Goal: Task Accomplishment & Management: Use online tool/utility

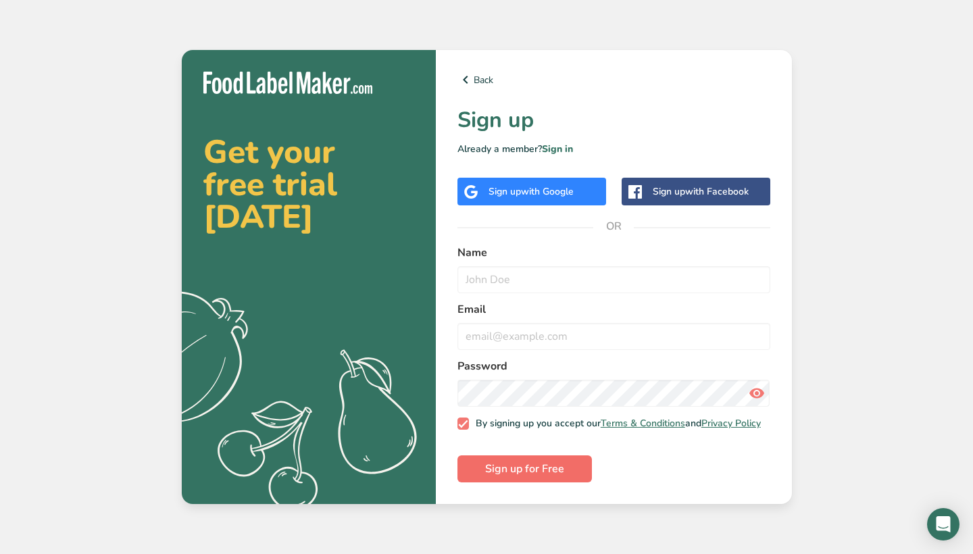
click at [538, 475] on span "Sign up for Free" at bounding box center [524, 469] width 79 height 16
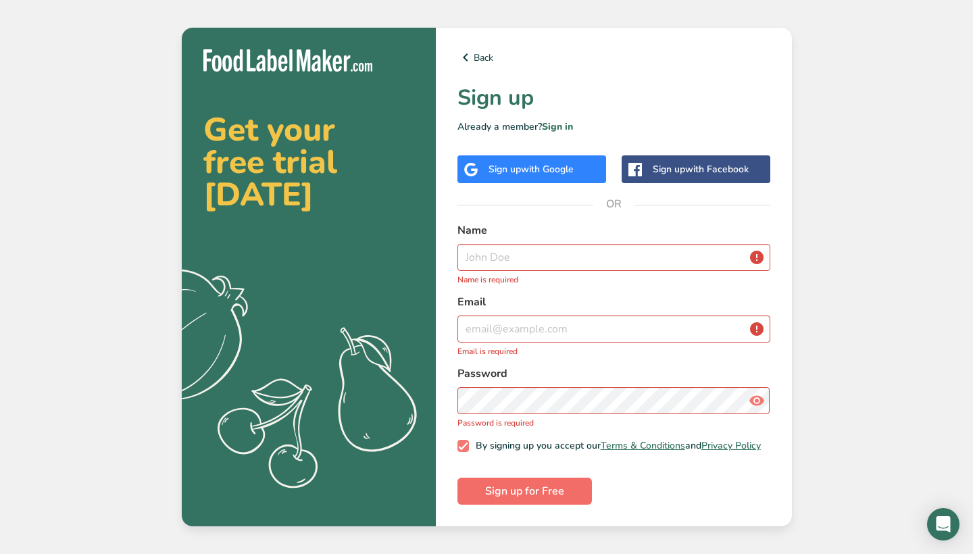
click at [539, 490] on span "Sign up for Free" at bounding box center [524, 491] width 79 height 16
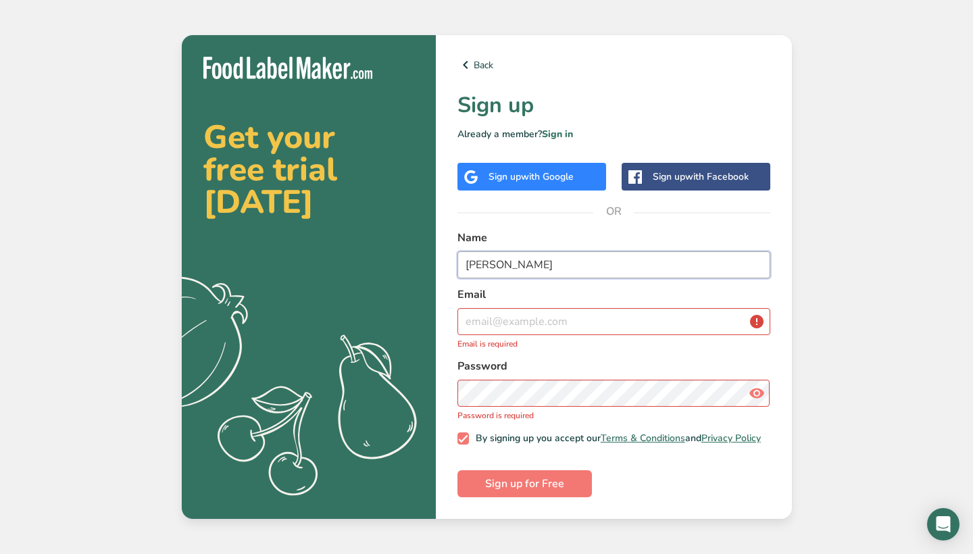
type input "[PERSON_NAME]"
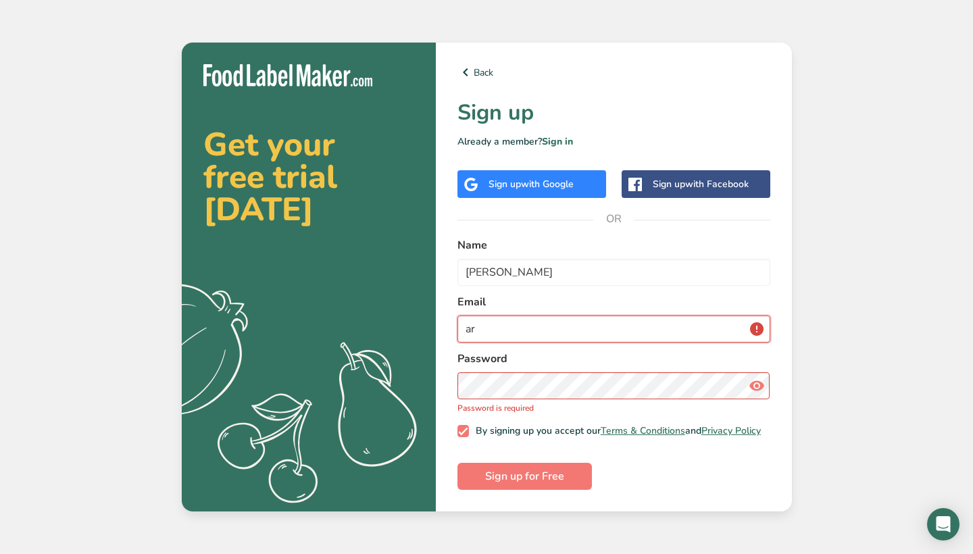
type input "a"
type input "[EMAIL_ADDRESS][DOMAIN_NAME]"
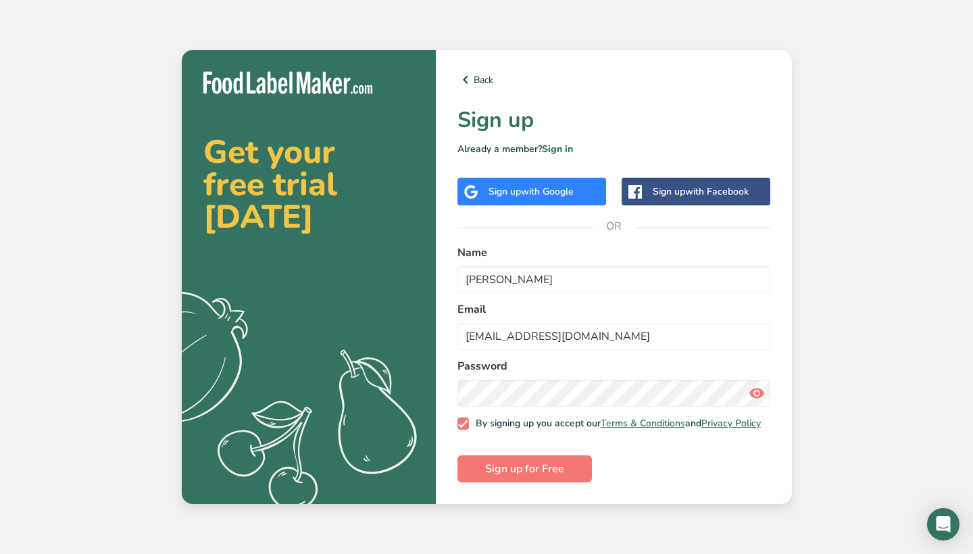
click at [755, 392] on icon at bounding box center [756, 393] width 16 height 24
click at [532, 477] on span "Sign up for Free" at bounding box center [524, 469] width 79 height 16
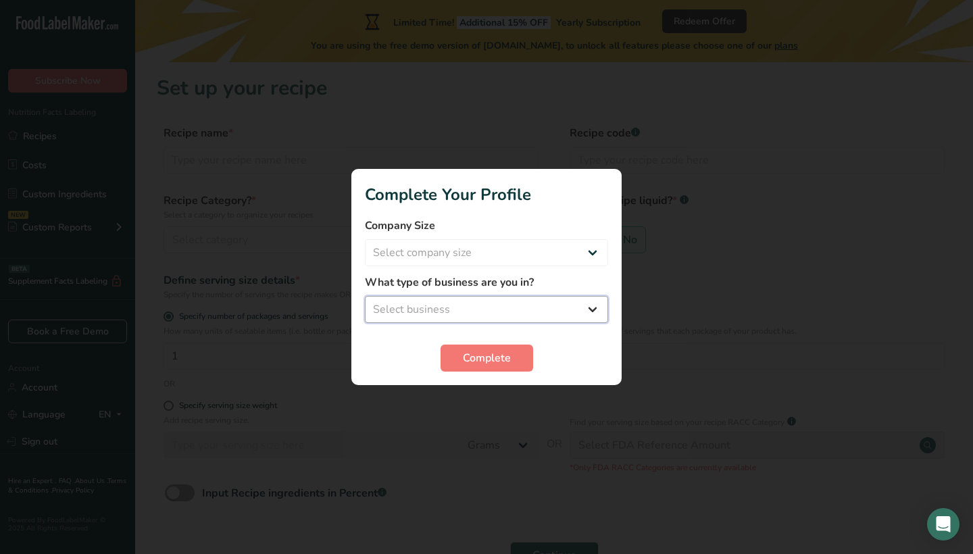
select select "2"
click at [456, 273] on form "Company Size Select company size Fewer than 10 Employees 10 to 50 Employees 51 …" at bounding box center [486, 294] width 243 height 154
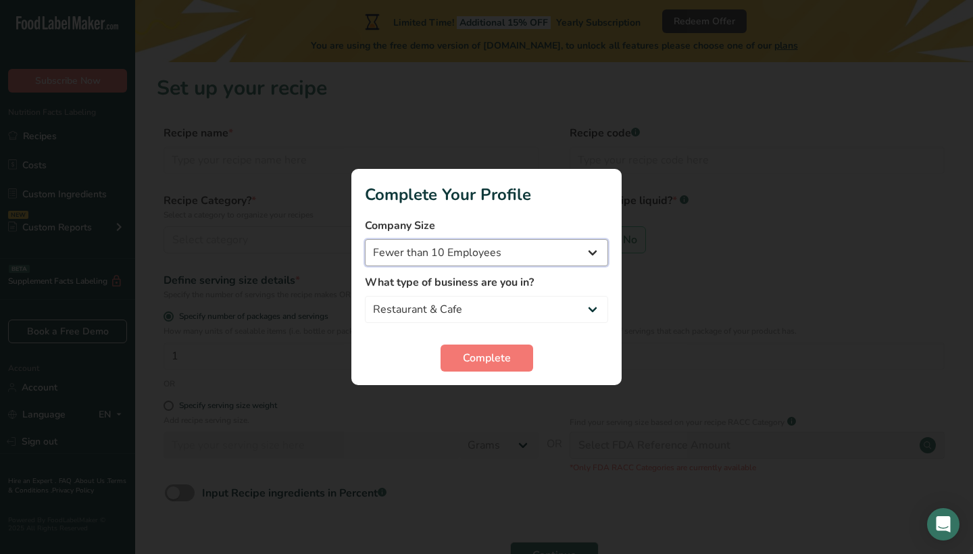
select select "2"
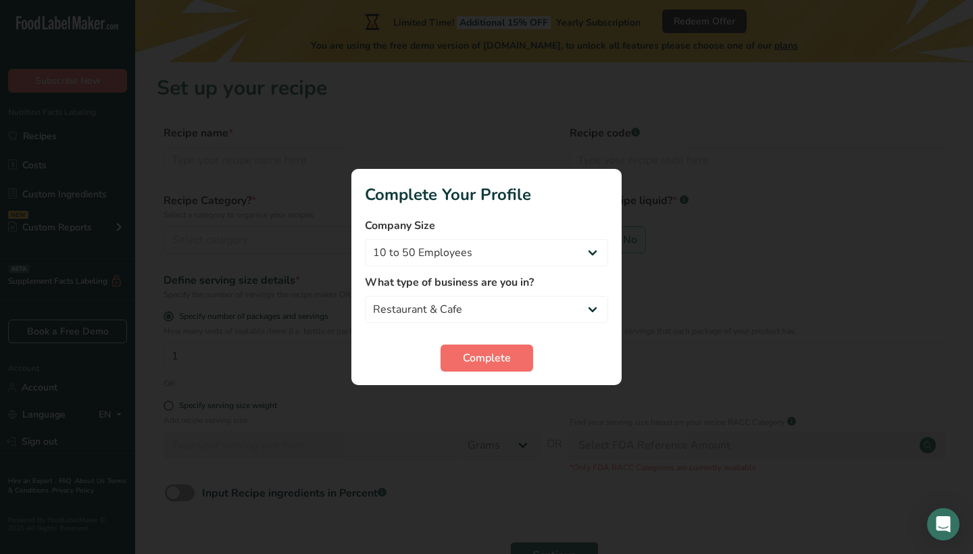
click at [478, 359] on span "Complete" at bounding box center [487, 358] width 48 height 16
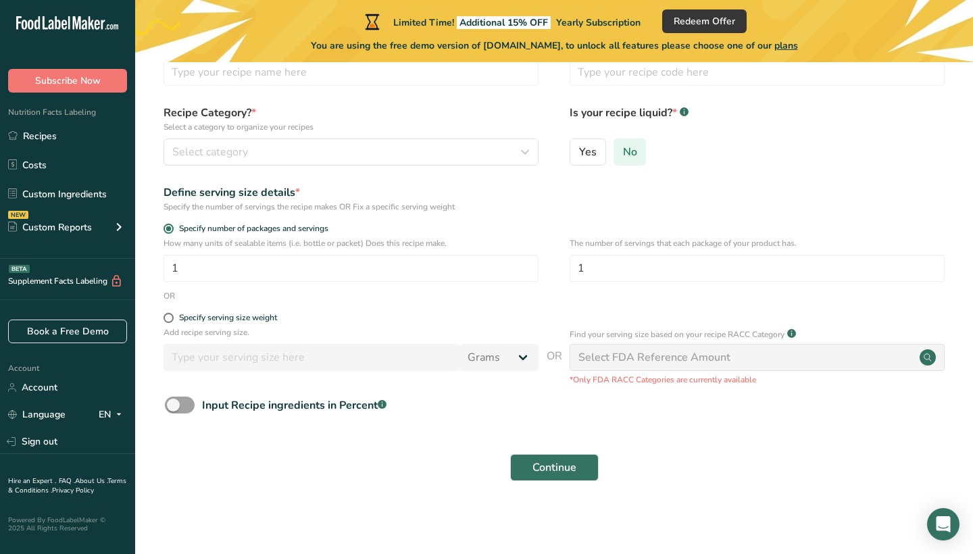
scroll to position [87, 0]
click at [808, 357] on div "Select FDA Reference Amount" at bounding box center [756, 357] width 375 height 27
click at [708, 351] on div "Select FDA Reference Amount" at bounding box center [654, 358] width 152 height 16
click at [235, 150] on span "Select category" at bounding box center [210, 153] width 76 height 16
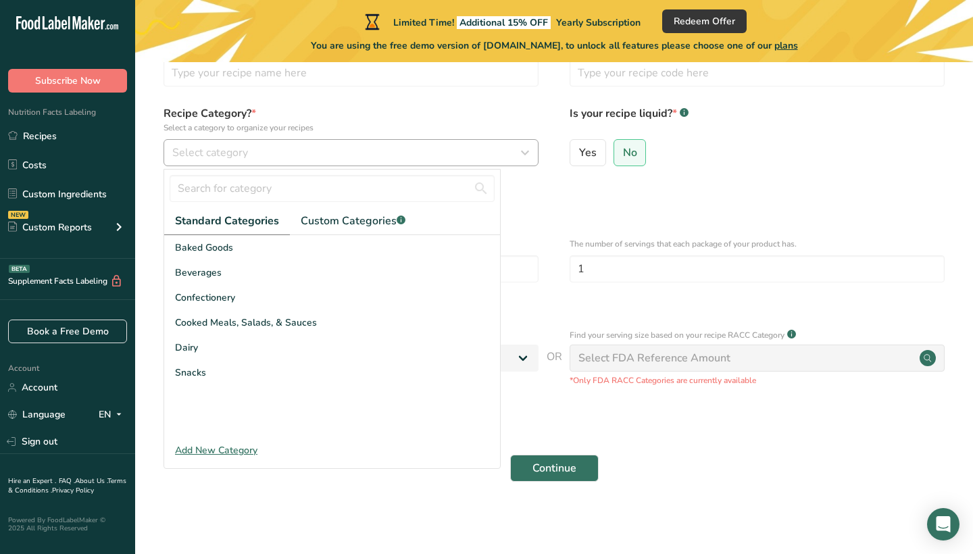
click at [240, 163] on button "Select category" at bounding box center [350, 152] width 375 height 27
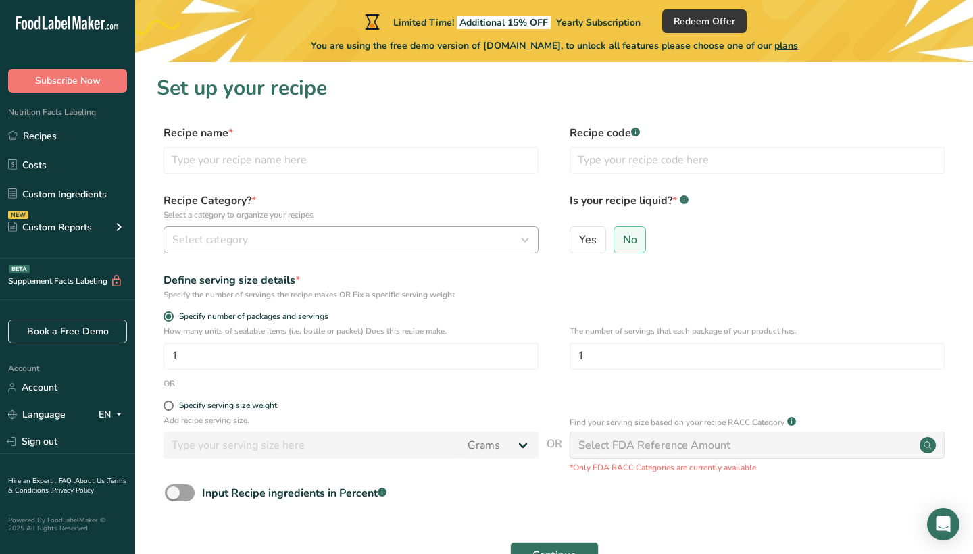
scroll to position [0, 0]
click at [242, 169] on input "text" at bounding box center [350, 160] width 375 height 27
type input "Chocolate cannoli"
click at [688, 172] on input "text" at bounding box center [756, 160] width 375 height 27
click at [321, 244] on div "Select category" at bounding box center [346, 240] width 349 height 16
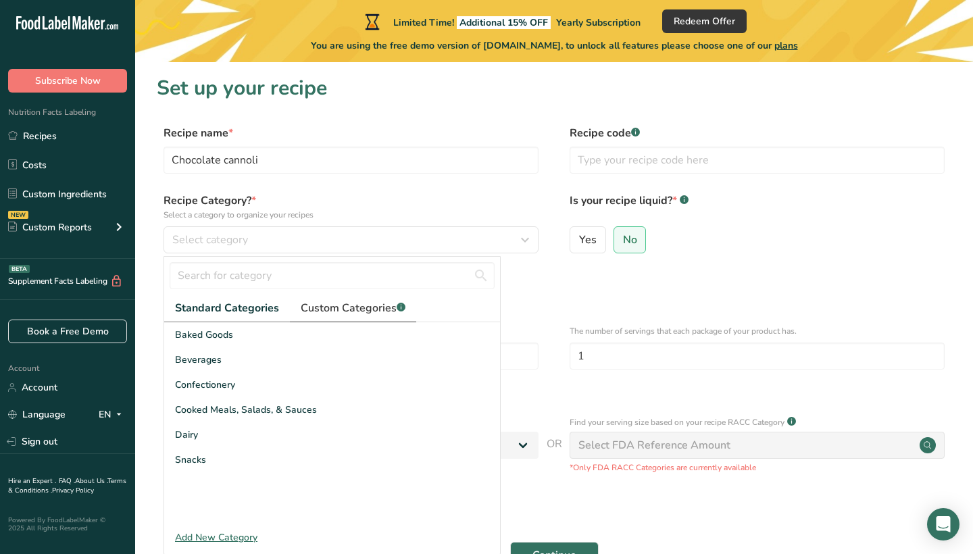
click at [344, 315] on span "Custom Categories .a-a{fill:#347362;}.b-a{fill:#fff;}" at bounding box center [353, 308] width 105 height 16
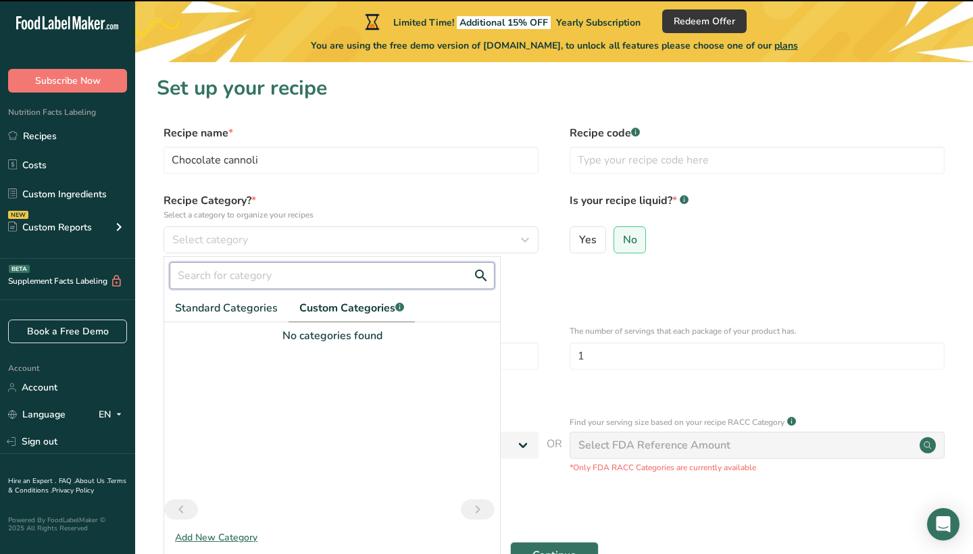
click at [291, 281] on input "text" at bounding box center [332, 275] width 325 height 27
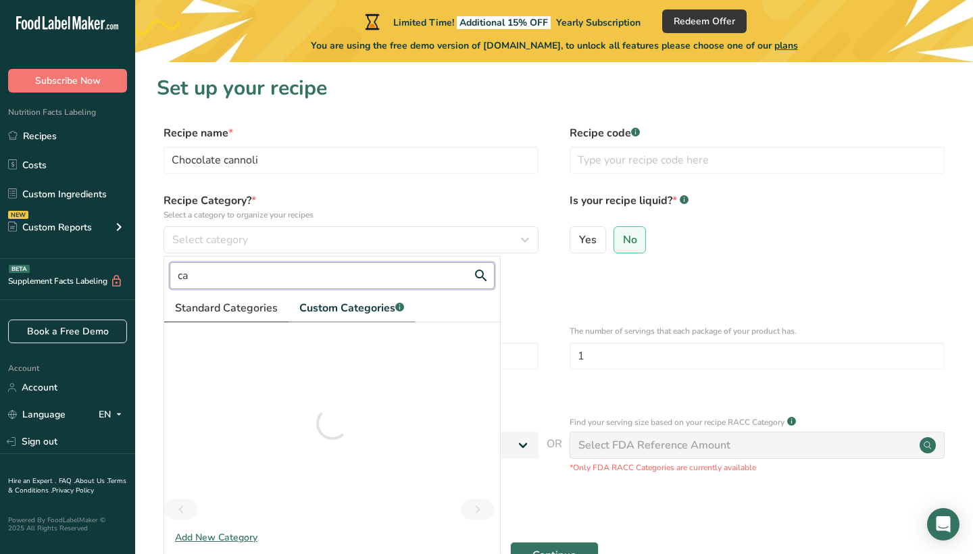
type input "c"
type input "d"
click at [209, 304] on span "Standard Categories" at bounding box center [226, 308] width 103 height 16
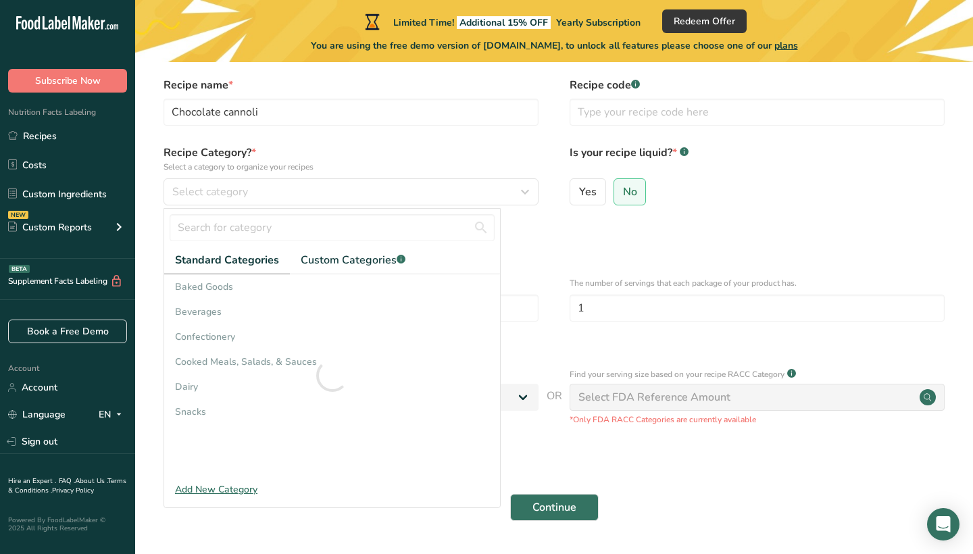
scroll to position [66, 0]
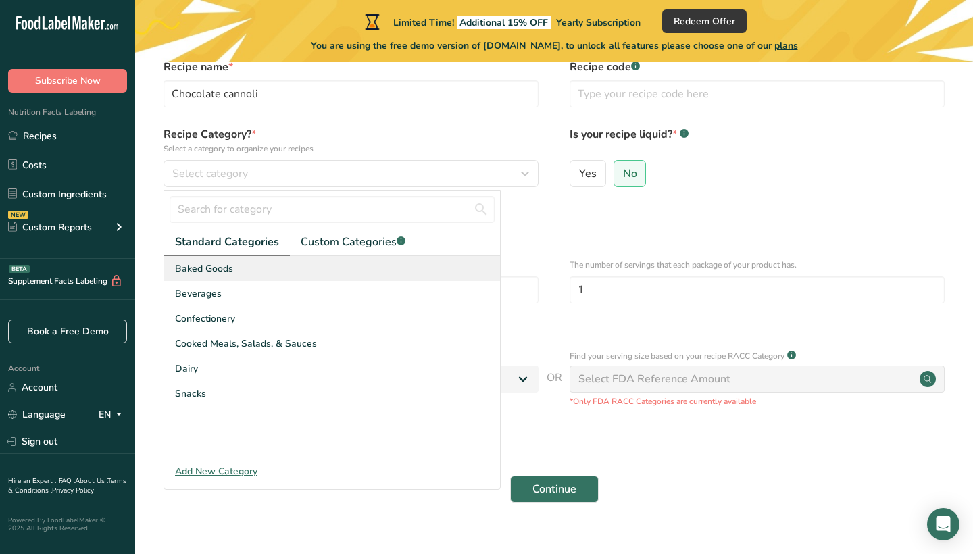
click at [213, 263] on span "Baked Goods" at bounding box center [204, 268] width 58 height 14
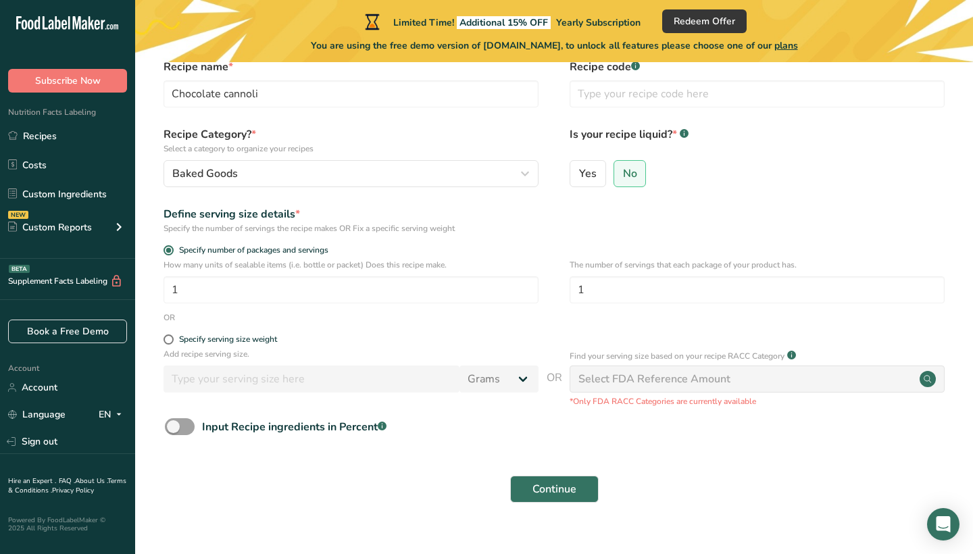
click at [287, 190] on div "Recipe Category? * Select a category to organize your recipes Baked Goods Stand…" at bounding box center [554, 160] width 794 height 69
click at [290, 177] on div "Baked Goods" at bounding box center [346, 173] width 349 height 16
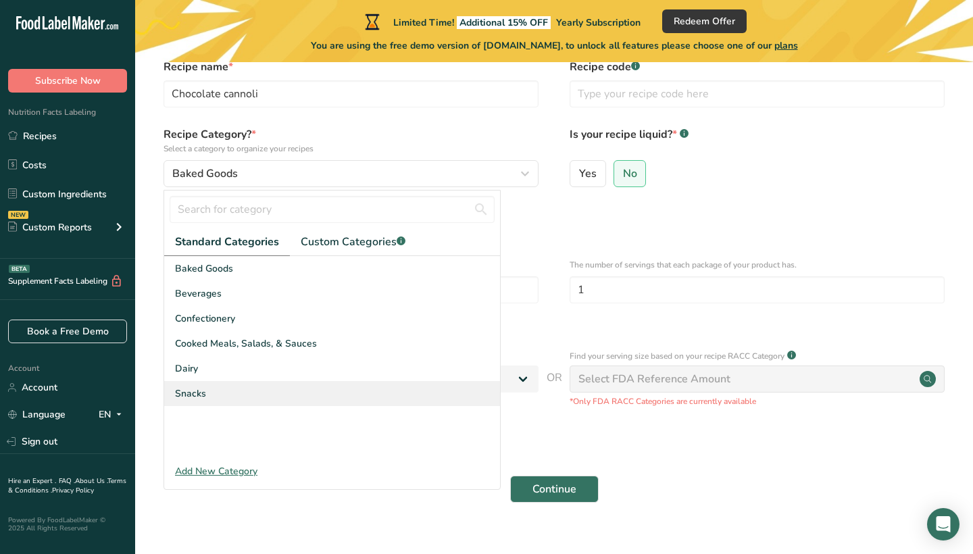
click at [223, 386] on div "Snacks" at bounding box center [332, 393] width 336 height 25
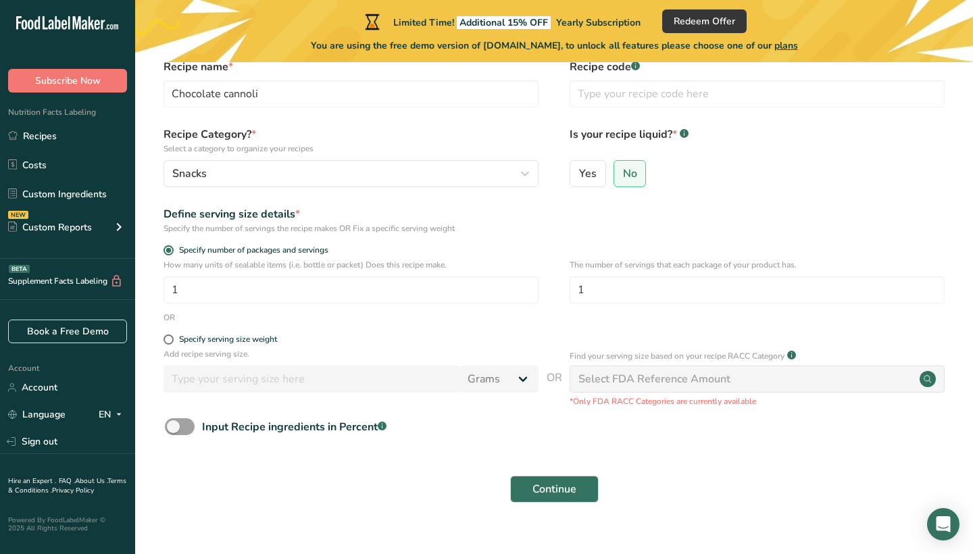
scroll to position [53, 0]
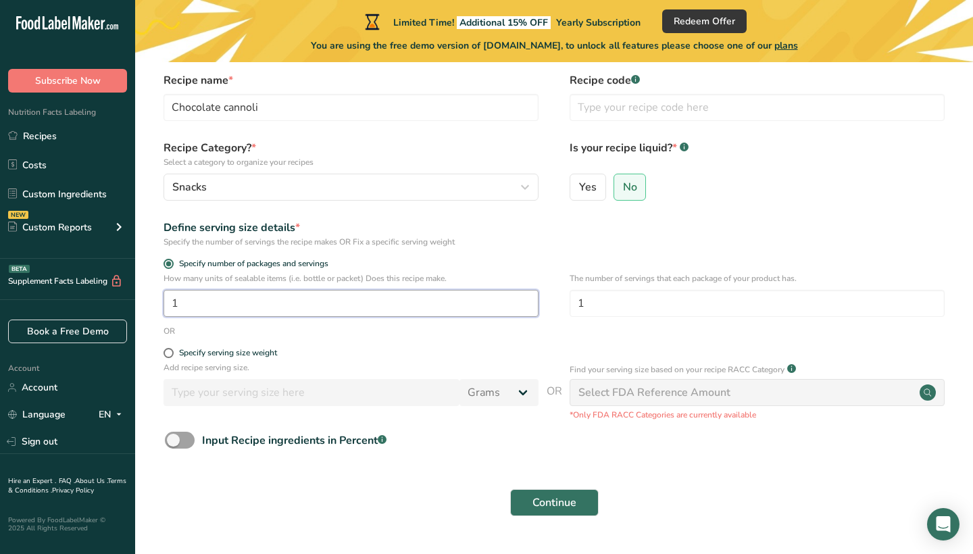
click at [245, 307] on input "1" at bounding box center [350, 303] width 375 height 27
type input "45"
click at [169, 354] on span at bounding box center [168, 353] width 10 height 10
click at [169, 354] on input "Specify serving size weight" at bounding box center [167, 352] width 9 height 9
radio input "true"
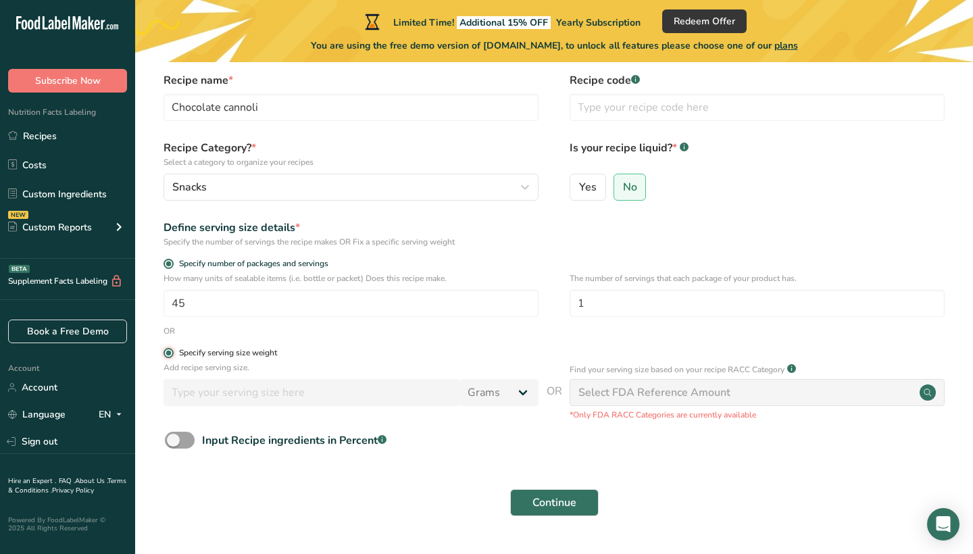
radio input "false"
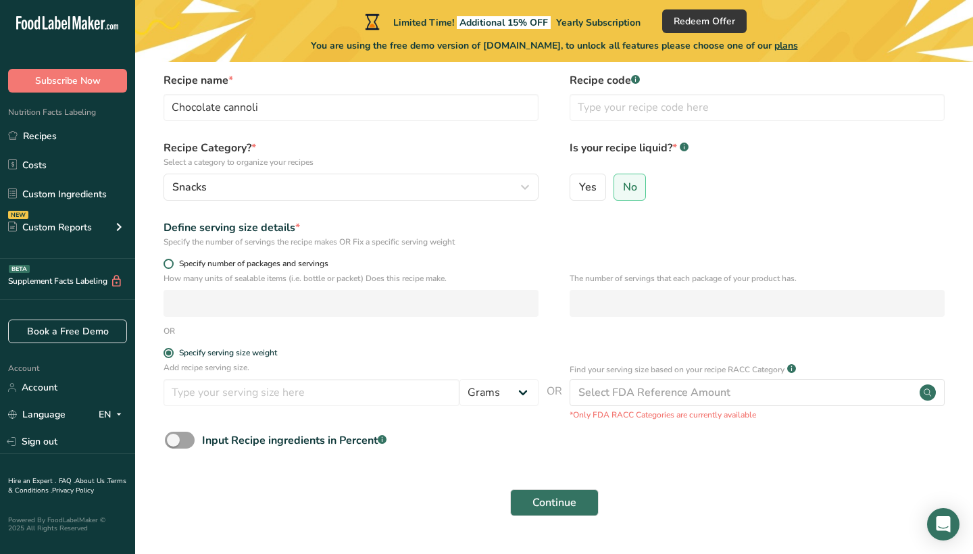
click at [169, 268] on span at bounding box center [168, 264] width 10 height 10
click at [169, 268] on input "Specify number of packages and servings" at bounding box center [167, 263] width 9 height 9
radio input "true"
radio input "false"
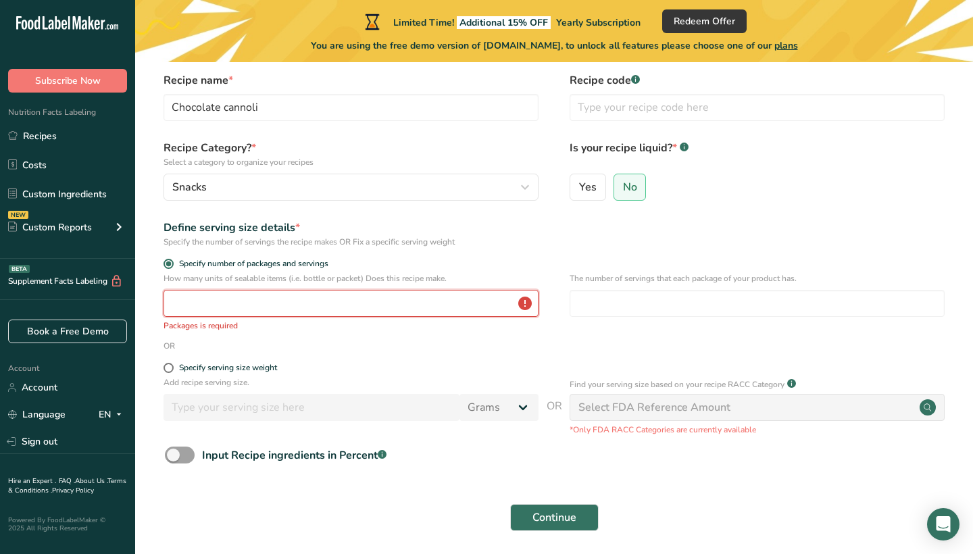
click at [201, 305] on input "number" at bounding box center [350, 303] width 375 height 27
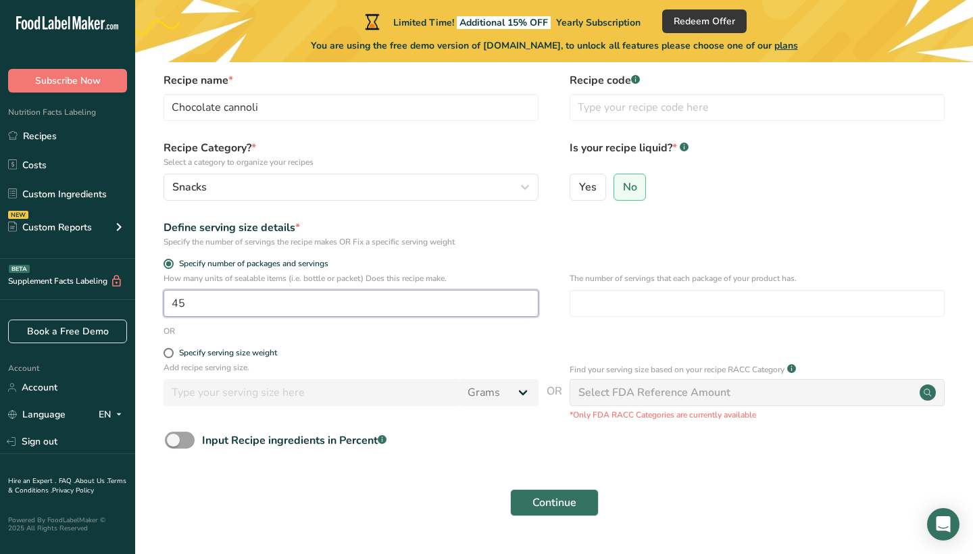
type input "45"
click at [353, 463] on form "Recipe name * Chocolate cannoli Recipe code .a-a{fill:#347362;}.b-a{fill:#fff;}…" at bounding box center [554, 298] width 794 height 452
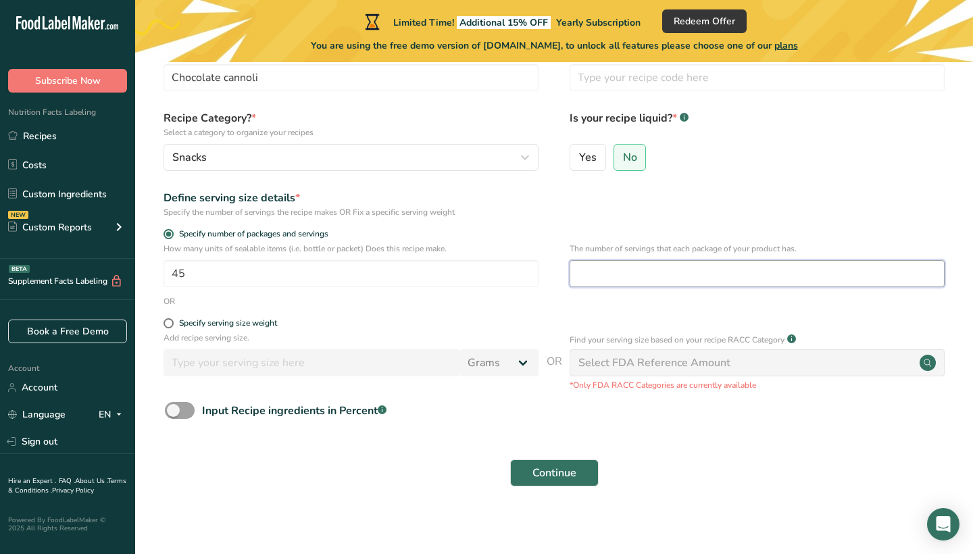
click at [626, 276] on input "number" at bounding box center [756, 273] width 375 height 27
type input "1"
click at [613, 326] on div "Specify serving size weight" at bounding box center [554, 325] width 794 height 14
click at [618, 367] on div "Select FDA Reference Amount" at bounding box center [654, 363] width 152 height 16
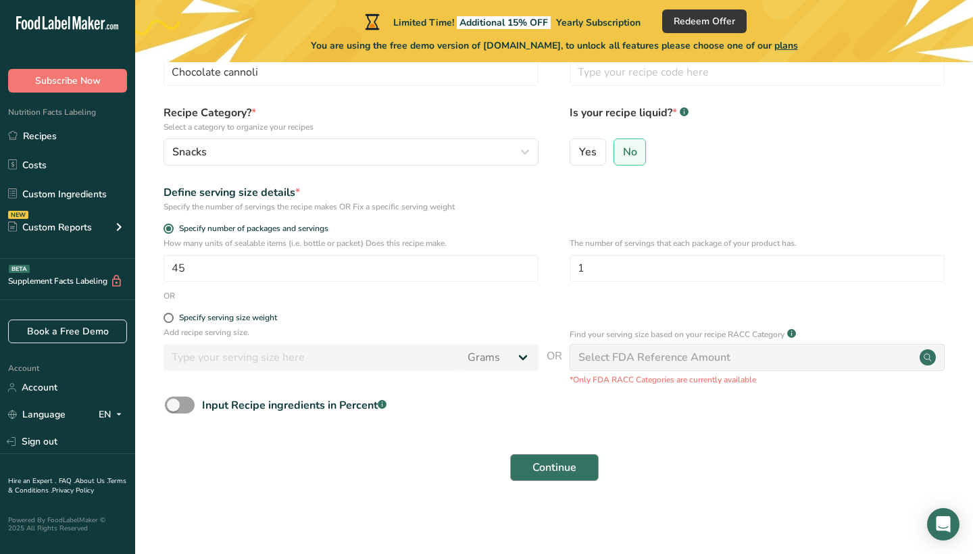
scroll to position [87, 0]
click at [563, 457] on button "Continue" at bounding box center [554, 468] width 88 height 27
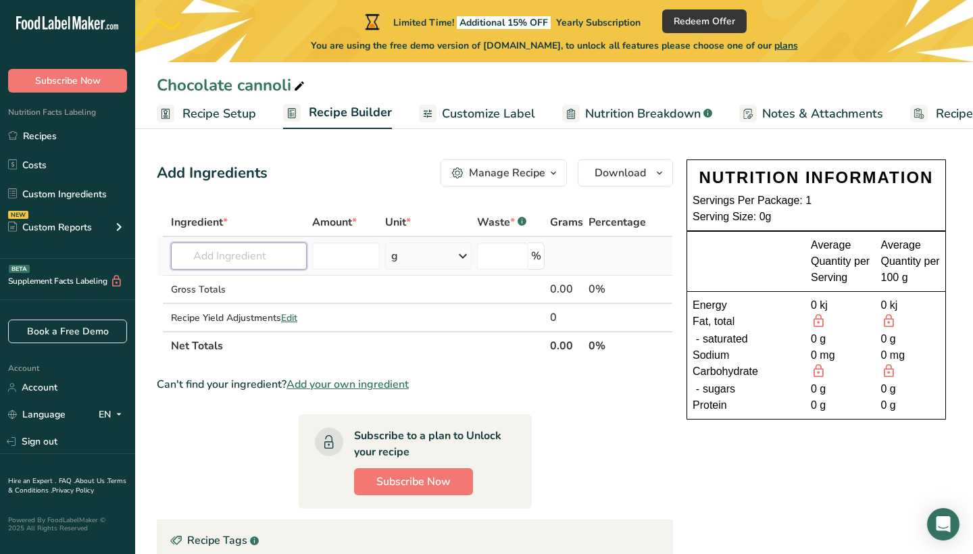
click at [216, 260] on input "text" at bounding box center [239, 255] width 136 height 27
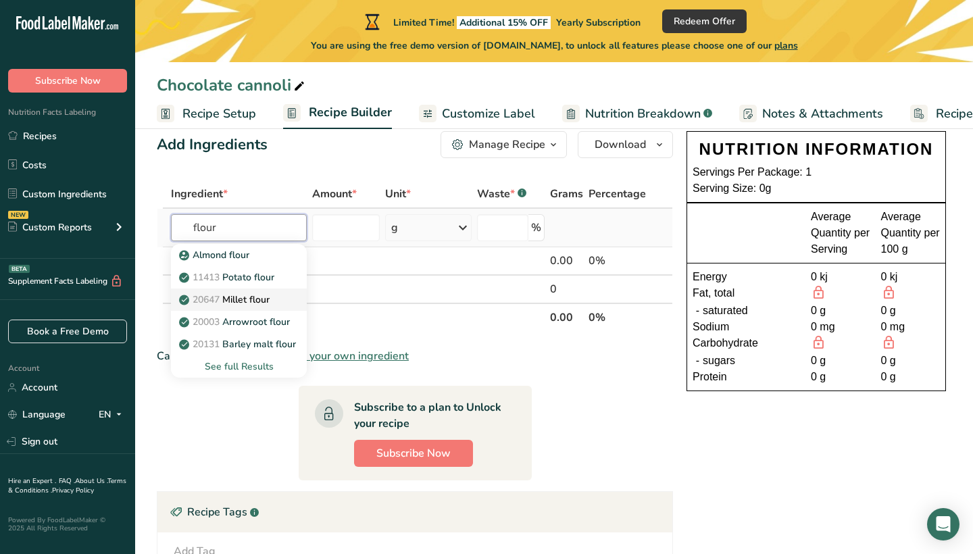
scroll to position [33, 0]
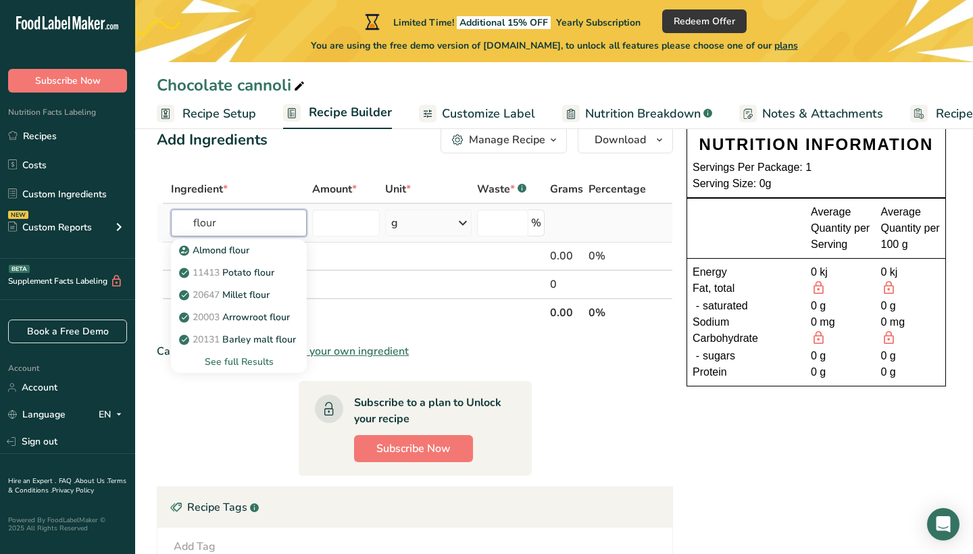
type input "flour"
click at [251, 357] on div "See full Results" at bounding box center [239, 362] width 114 height 14
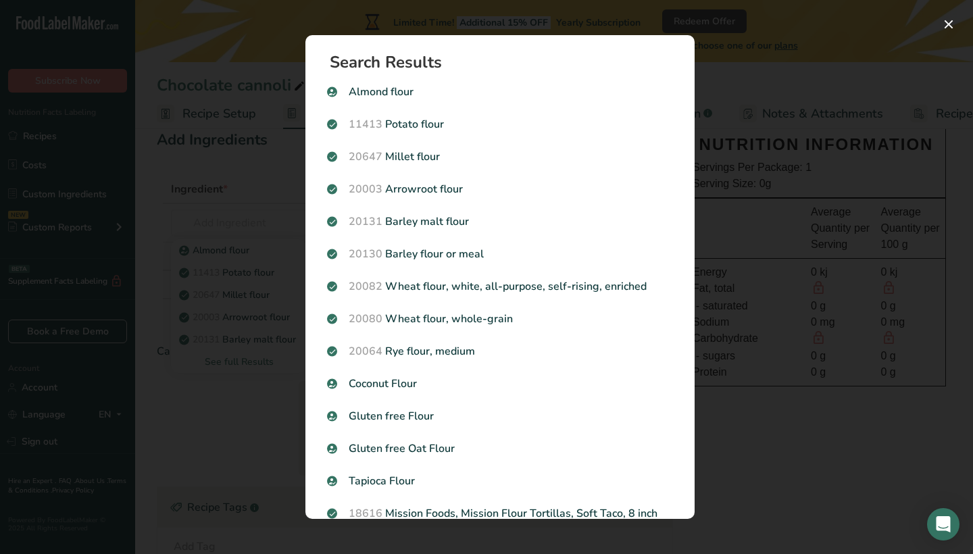
scroll to position [0, 0]
click at [945, 24] on button "Search results modal" at bounding box center [948, 25] width 22 height 22
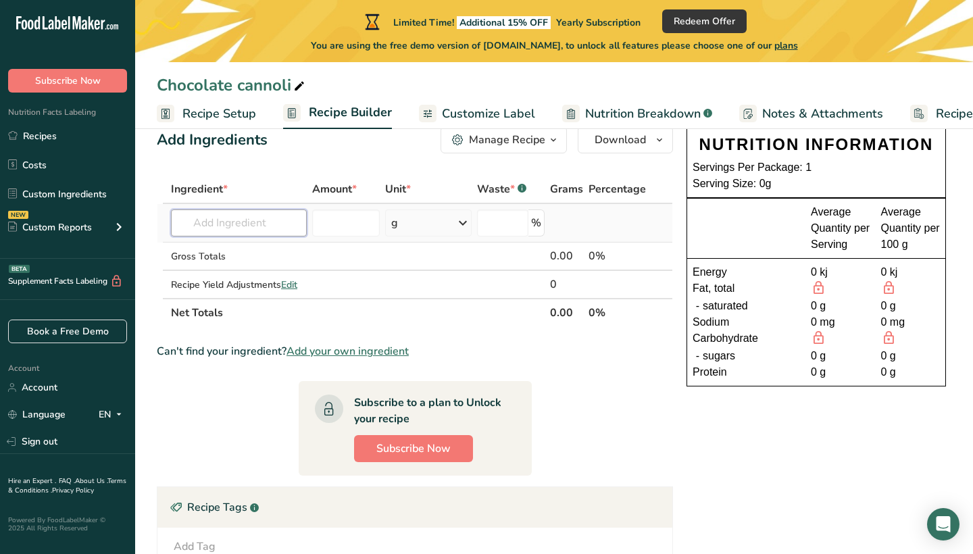
click at [232, 224] on input "text" at bounding box center [239, 222] width 136 height 27
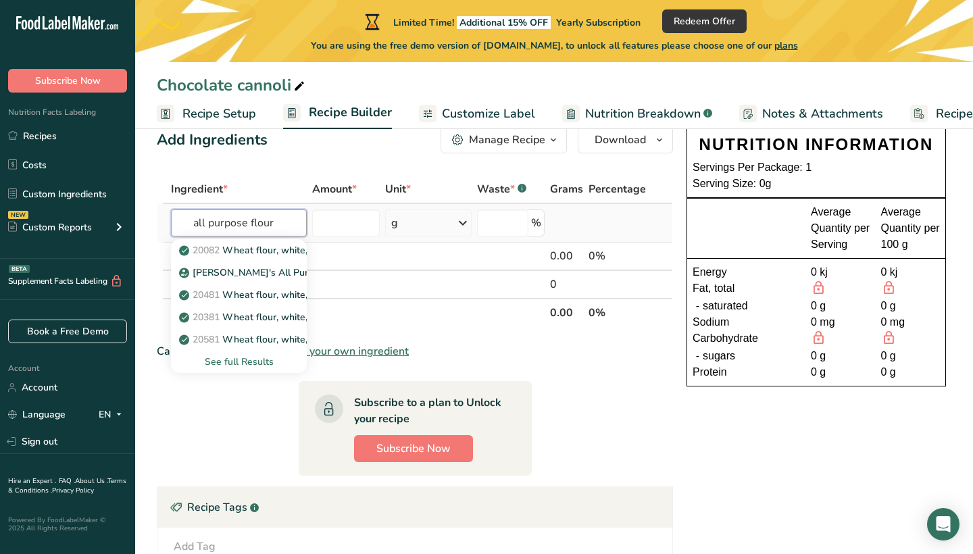
type input "all purpose flour"
click at [247, 359] on div "See full Results" at bounding box center [239, 362] width 114 height 14
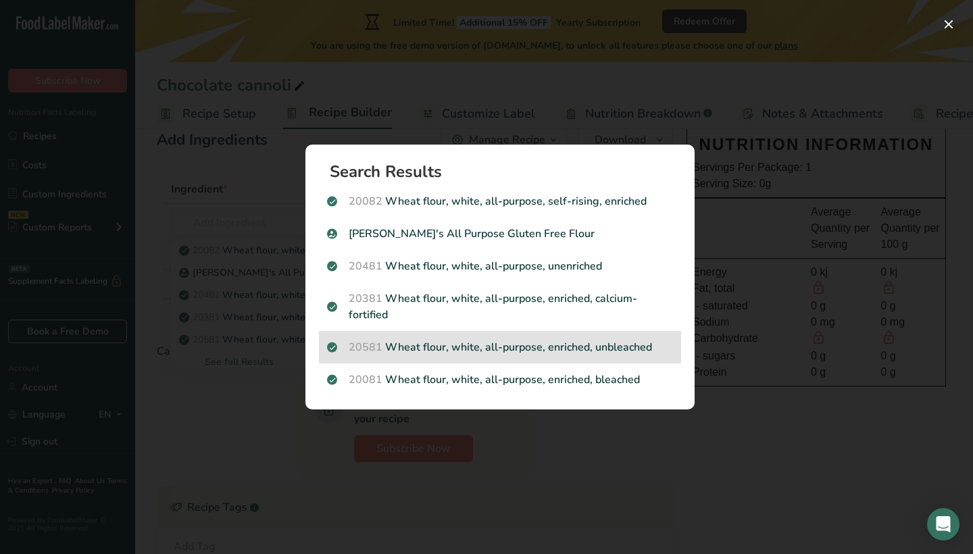
click at [430, 347] on p "20581 Wheat flour, white, all-purpose, enriched, unbleached" at bounding box center [500, 347] width 346 height 16
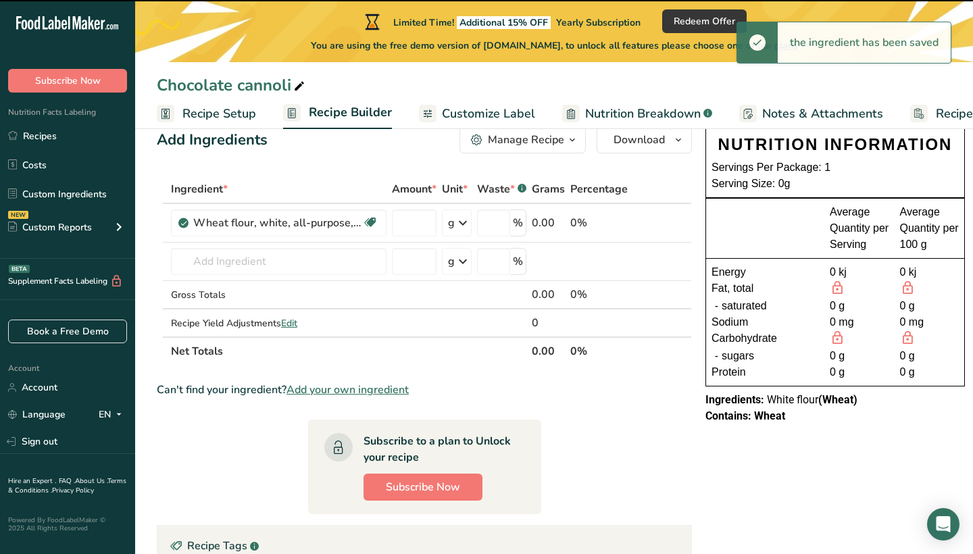
type input "0"
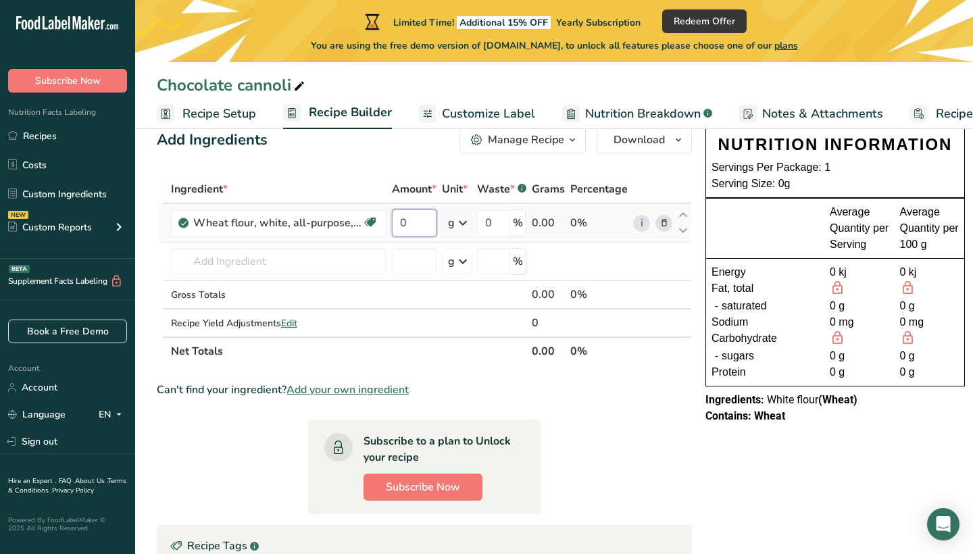
click at [409, 224] on input "0" at bounding box center [414, 222] width 45 height 27
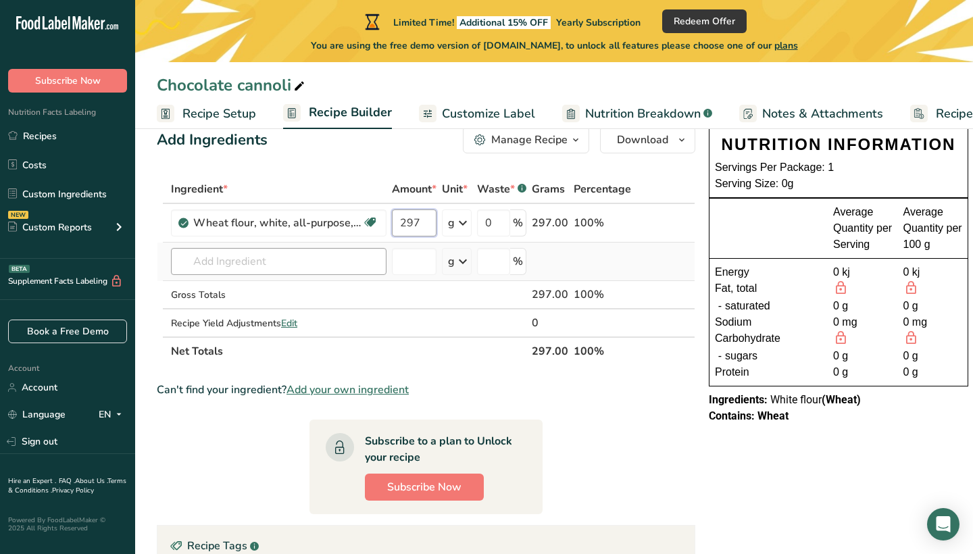
type input "297"
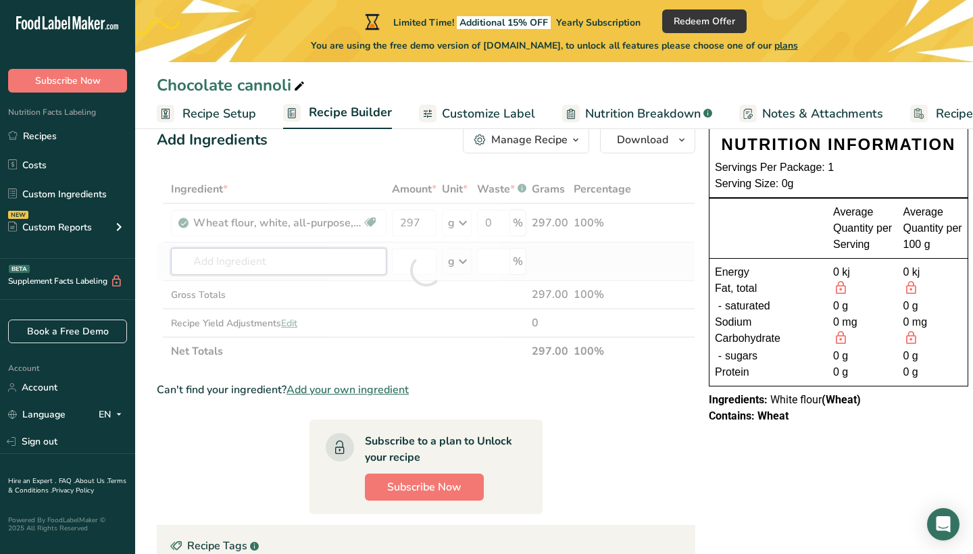
click at [285, 271] on div "Ingredient * Amount * Unit * Waste * .a-a{fill:#347362;}.b-a{fill:#fff;} Grams …" at bounding box center [426, 270] width 538 height 190
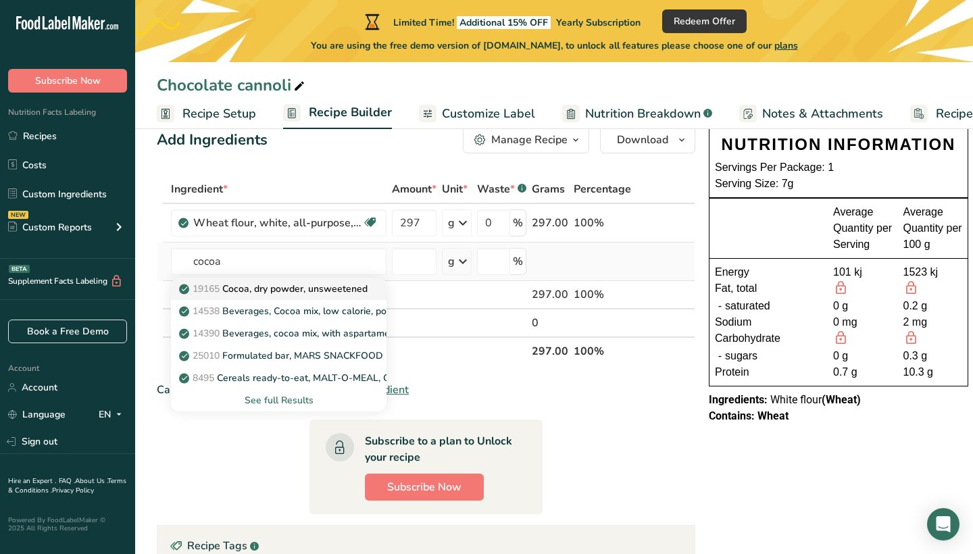
click at [301, 292] on p "19165 Cocoa, dry powder, unsweetened" at bounding box center [275, 289] width 186 height 14
type input "Cocoa, dry powder, unsweetened"
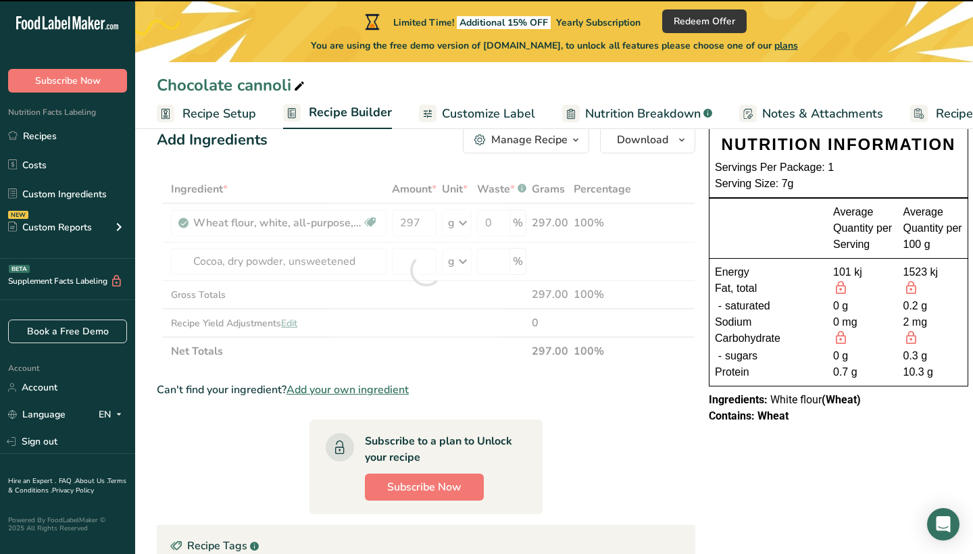
click at [426, 270] on div at bounding box center [426, 270] width 0 height 0
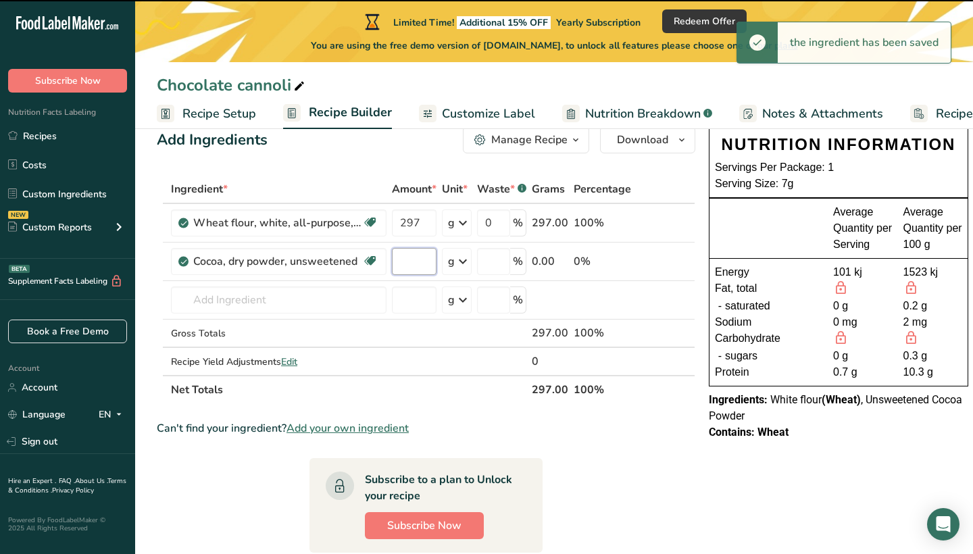
type input "0"
click at [425, 256] on input "0" at bounding box center [414, 261] width 45 height 27
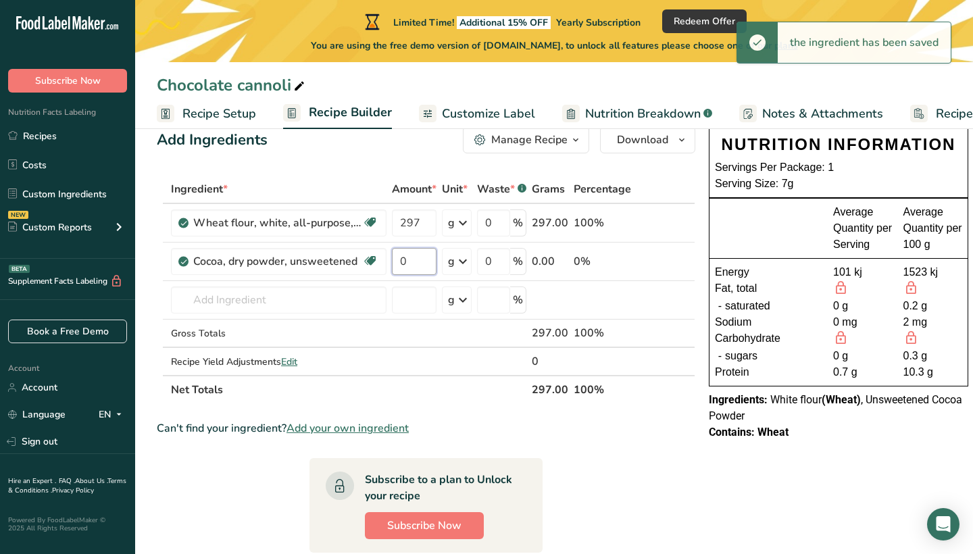
click at [425, 256] on input "0" at bounding box center [414, 261] width 45 height 27
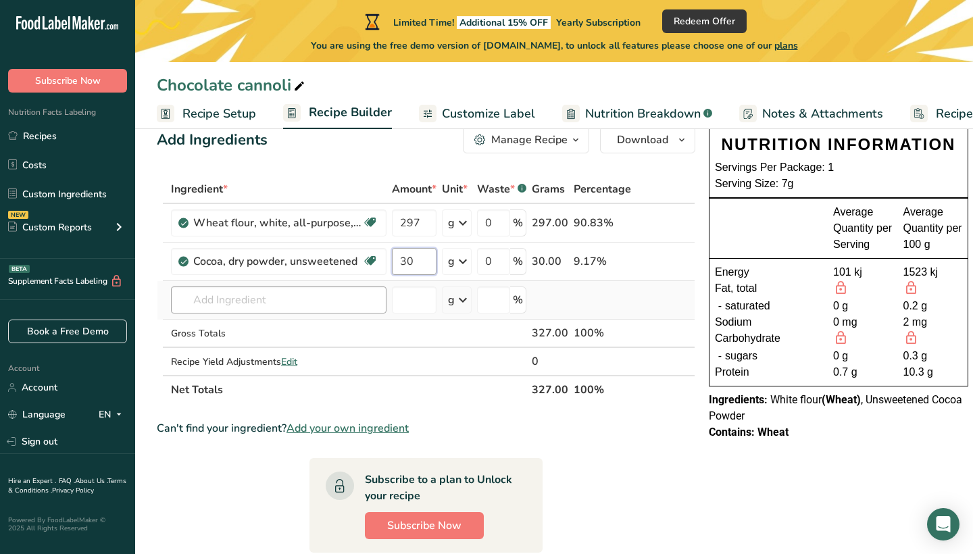
type input "30"
click at [216, 299] on div "Ingredient * Amount * Unit * Waste * .a-a{fill:#347362;}.b-a{fill:#fff;} Grams …" at bounding box center [426, 289] width 538 height 229
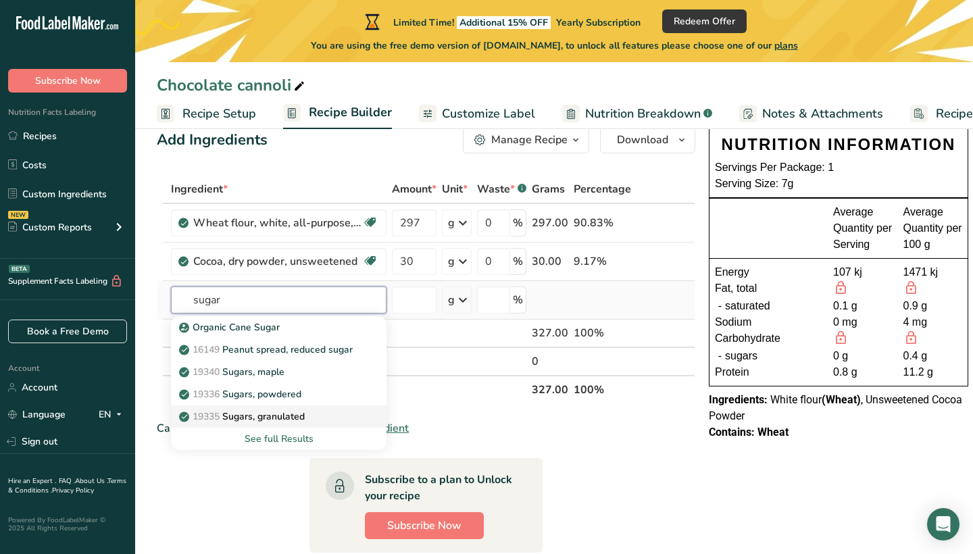
type input "sugar"
click at [280, 417] on p "19335 [GEOGRAPHIC_DATA], granulated" at bounding box center [243, 416] width 123 height 14
type input "Sugars, granulated"
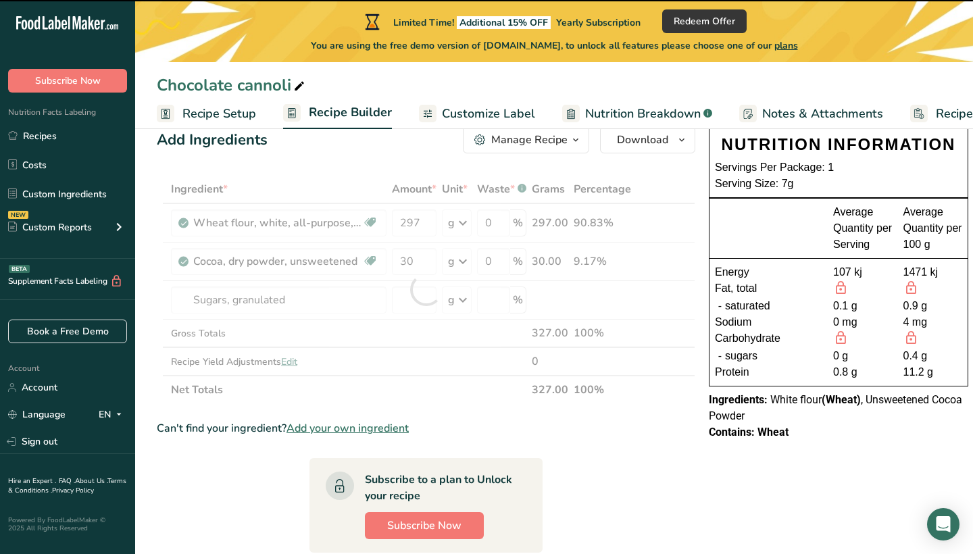
type input "0"
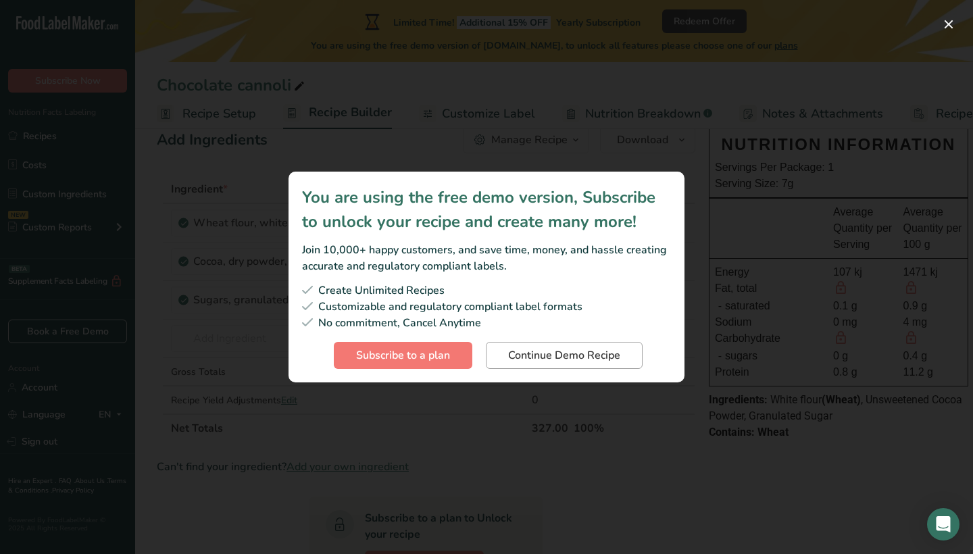
click at [576, 356] on span "Continue Demo Recipe" at bounding box center [564, 355] width 112 height 16
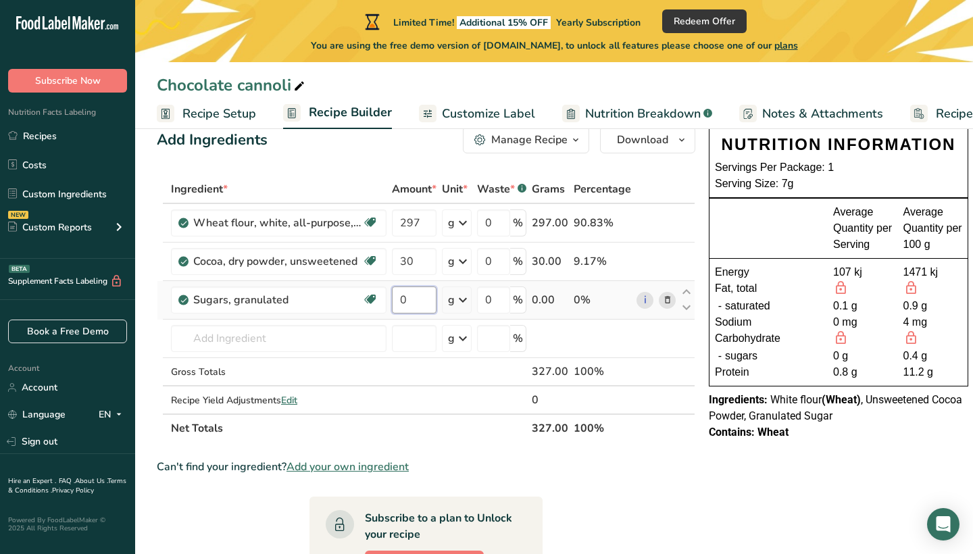
click at [415, 301] on input "0" at bounding box center [414, 299] width 45 height 27
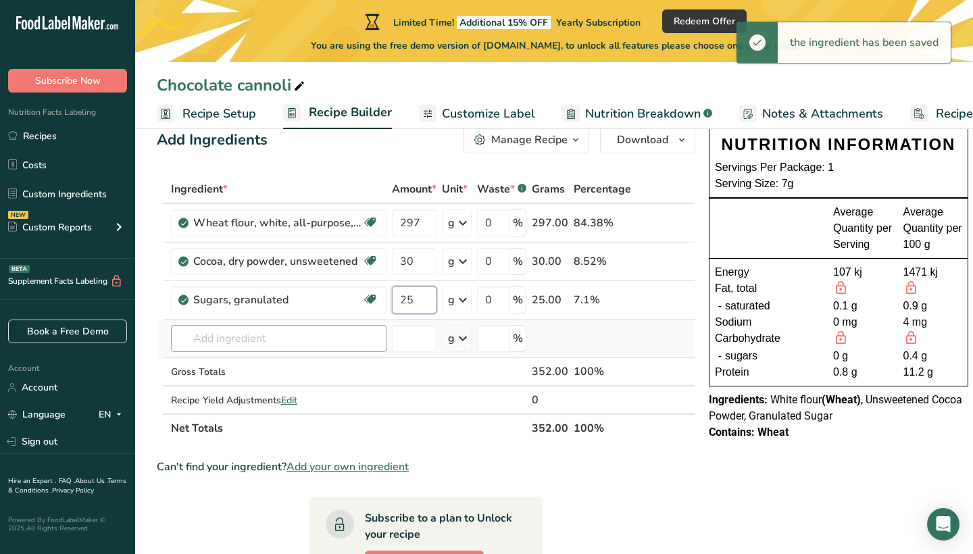
type input "25"
click at [332, 334] on div "Ingredient * Amount * Unit * Waste * .a-a{fill:#347362;}.b-a{fill:#fff;} Grams …" at bounding box center [426, 308] width 538 height 267
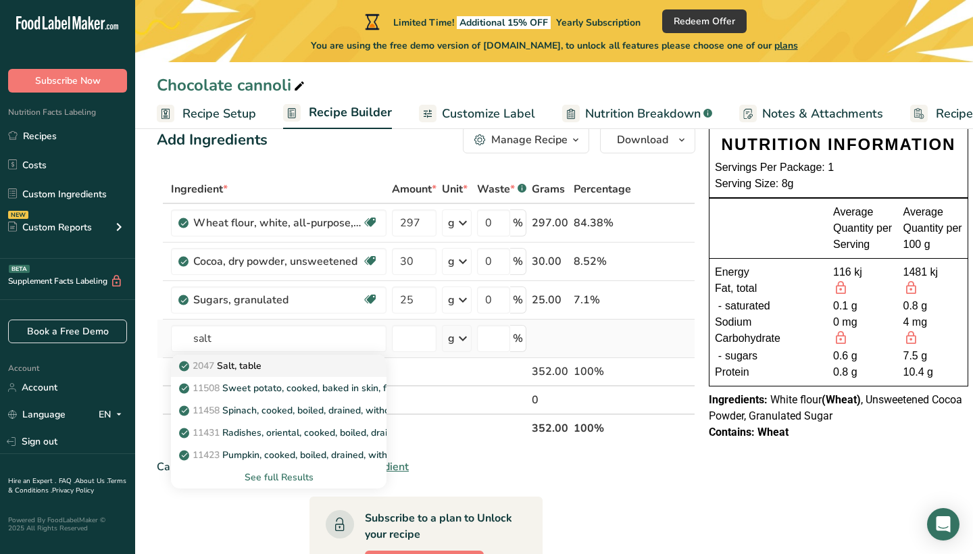
click at [269, 362] on div "2047 Salt, table" at bounding box center [268, 366] width 172 height 14
type input "Salt, table"
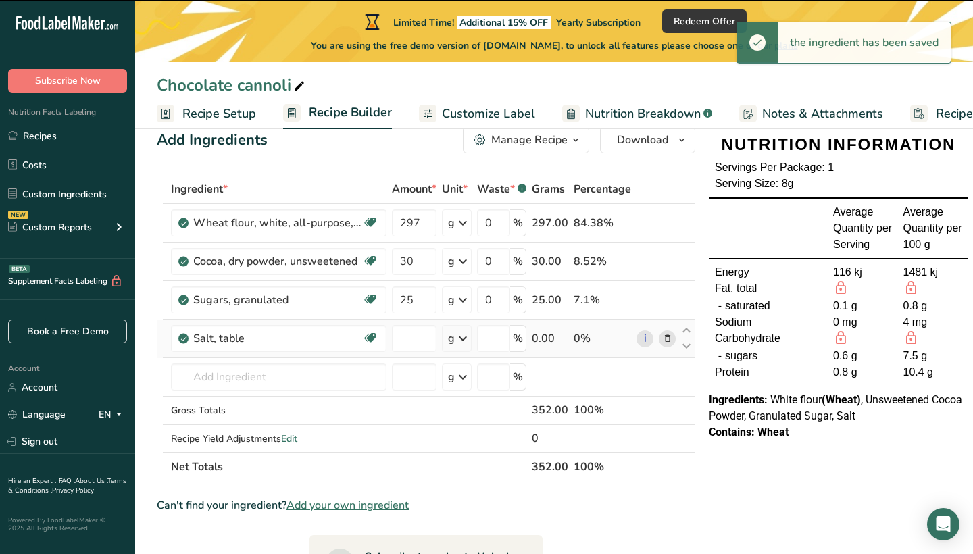
type input "0"
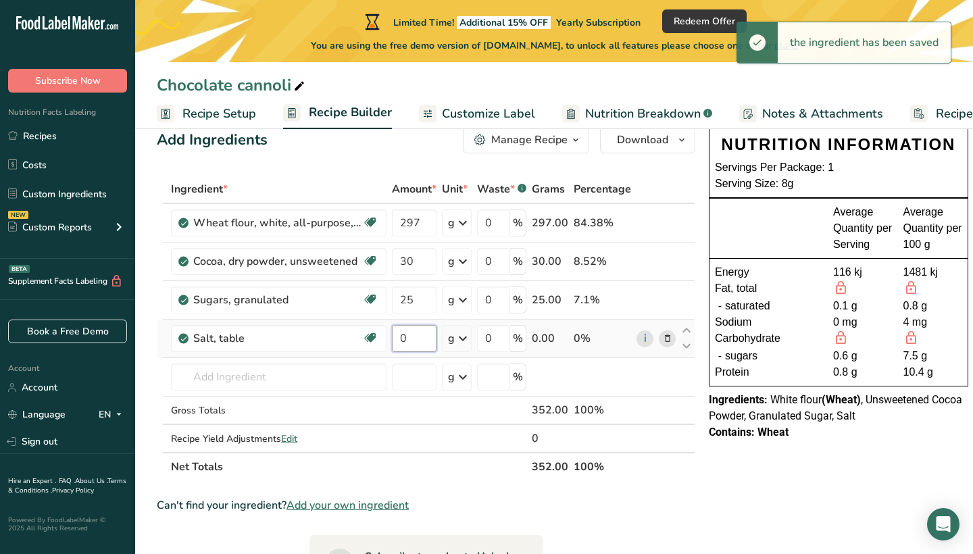
click at [428, 342] on input "0" at bounding box center [414, 338] width 45 height 27
type input "1"
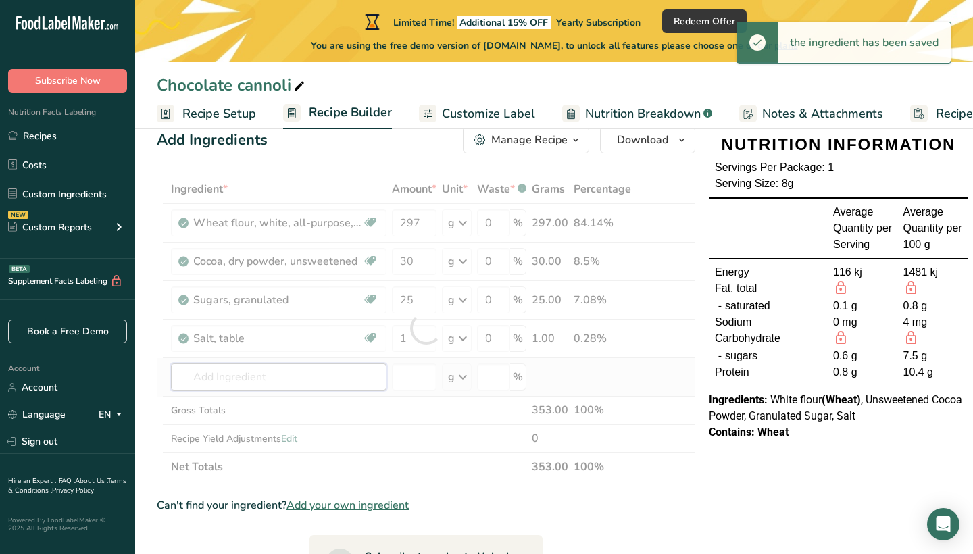
click at [280, 382] on div "Ingredient * Amount * Unit * Waste * .a-a{fill:#347362;}.b-a{fill:#fff;} Grams …" at bounding box center [426, 328] width 538 height 306
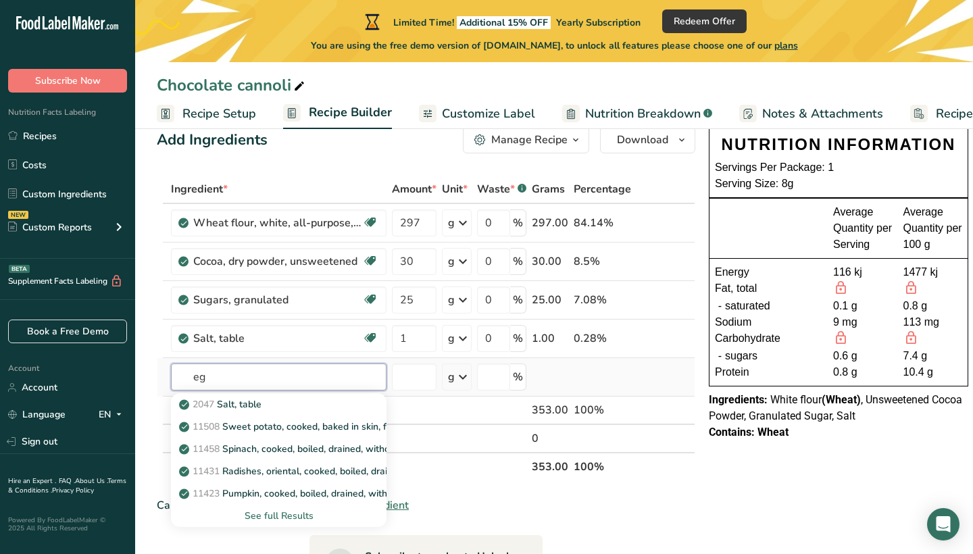
type input "egg"
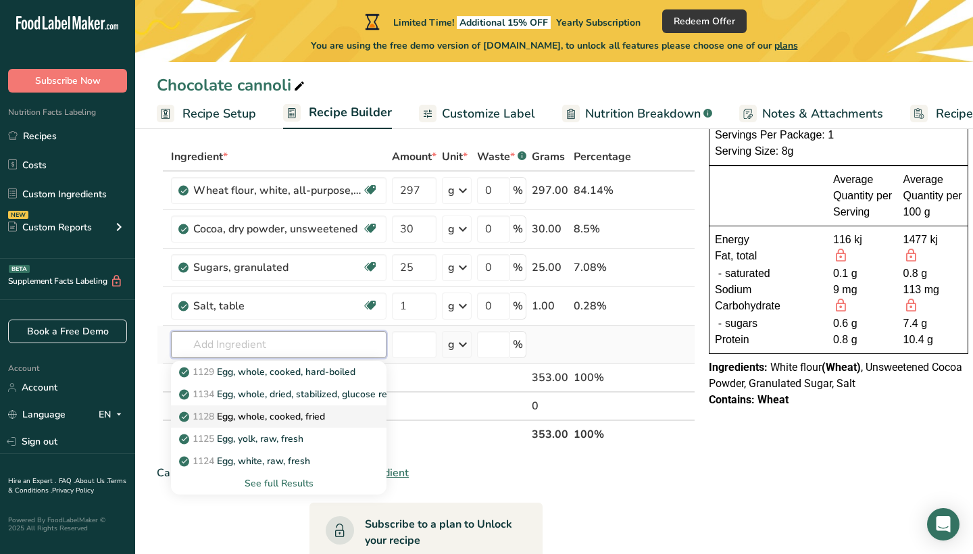
scroll to position [67, 0]
click at [269, 486] on div "See full Results" at bounding box center [279, 482] width 194 height 14
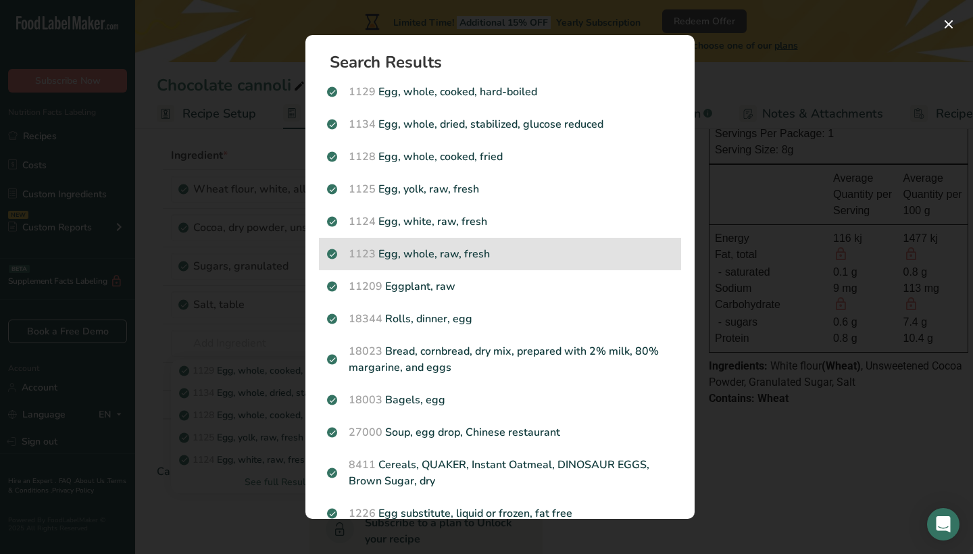
click at [556, 256] on p "1123 Egg, whole, raw, fresh" at bounding box center [500, 254] width 346 height 16
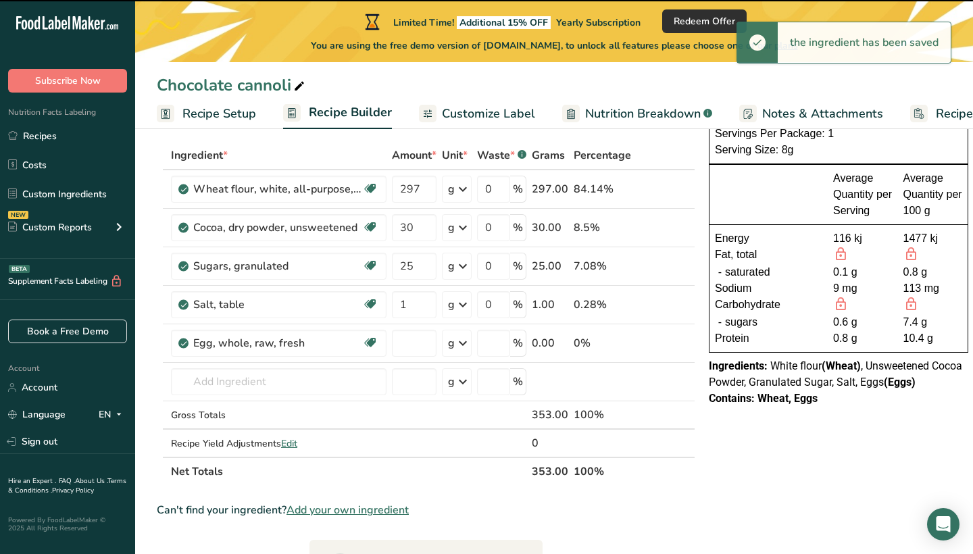
type input "0"
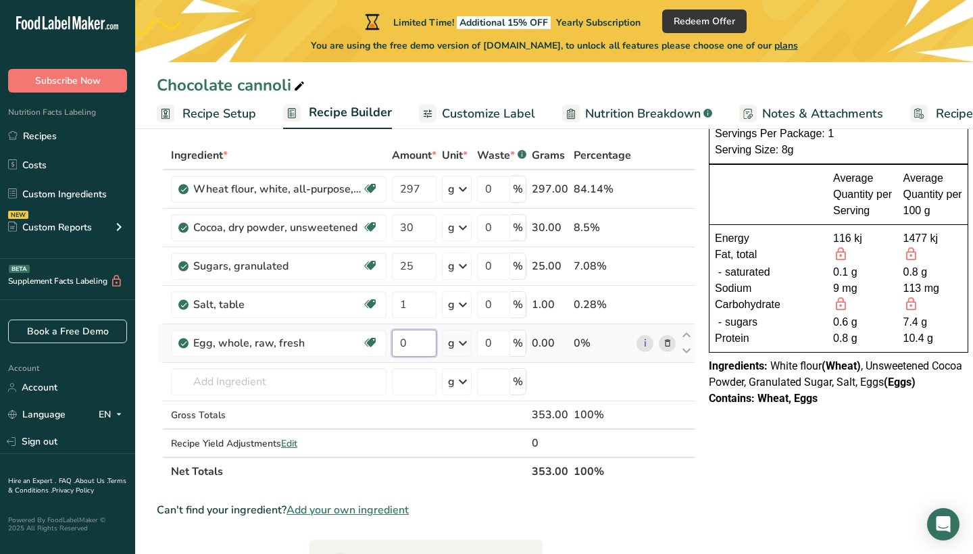
click at [416, 339] on input "0" at bounding box center [414, 343] width 45 height 27
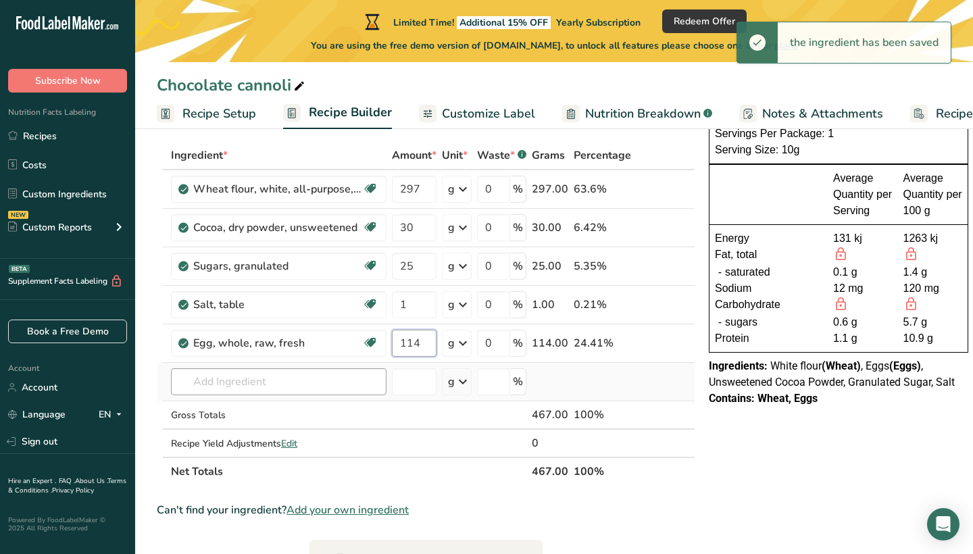
type input "114"
click at [259, 384] on div "Ingredient * Amount * Unit * Waste * .a-a{fill:#347362;}.b-a{fill:#fff;} Grams …" at bounding box center [426, 313] width 538 height 344
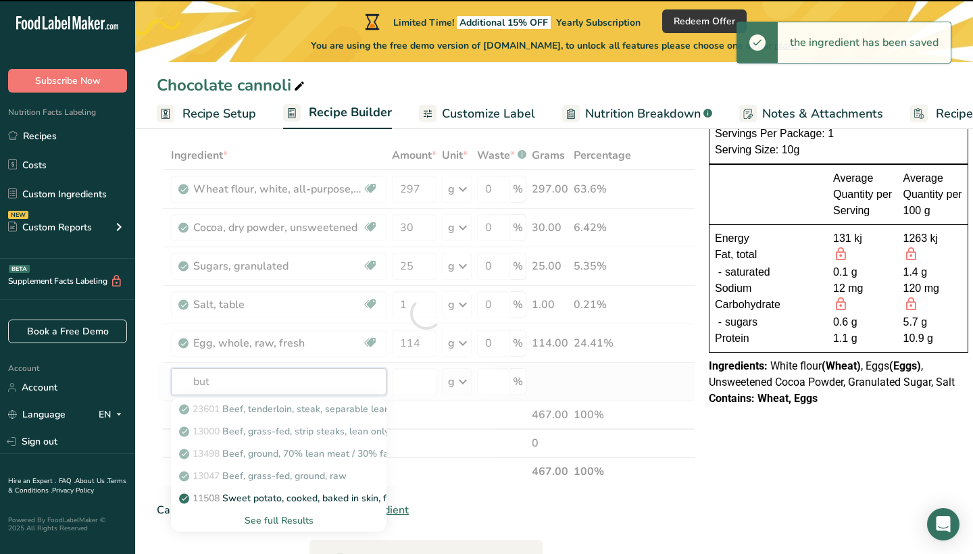
type input "butt"
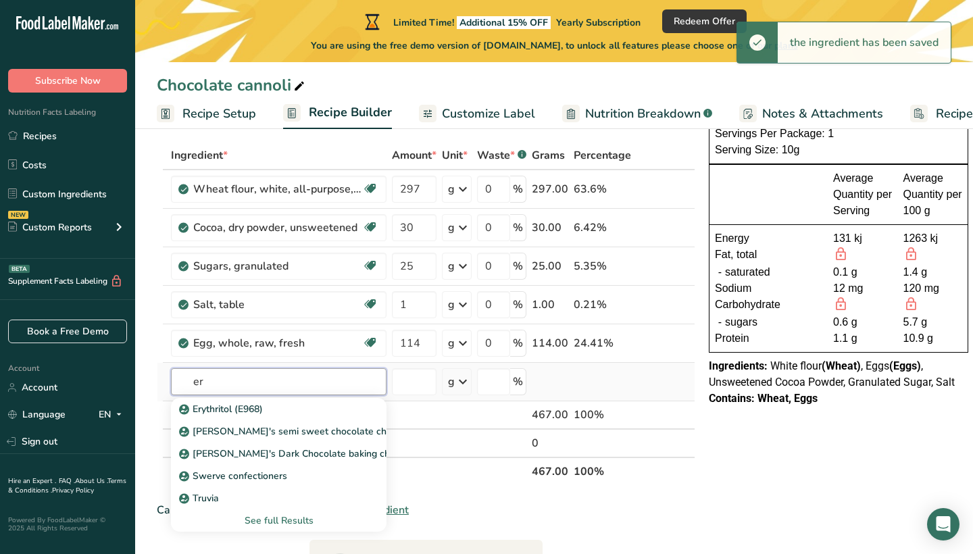
type input "e"
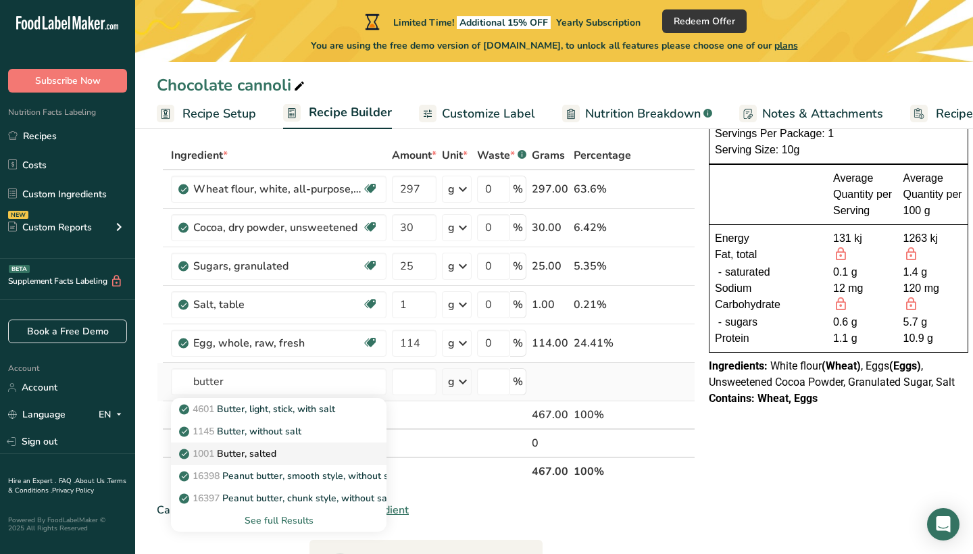
click at [297, 446] on div "1001 Butter, salted" at bounding box center [268, 453] width 172 height 14
type input "Butter, salted"
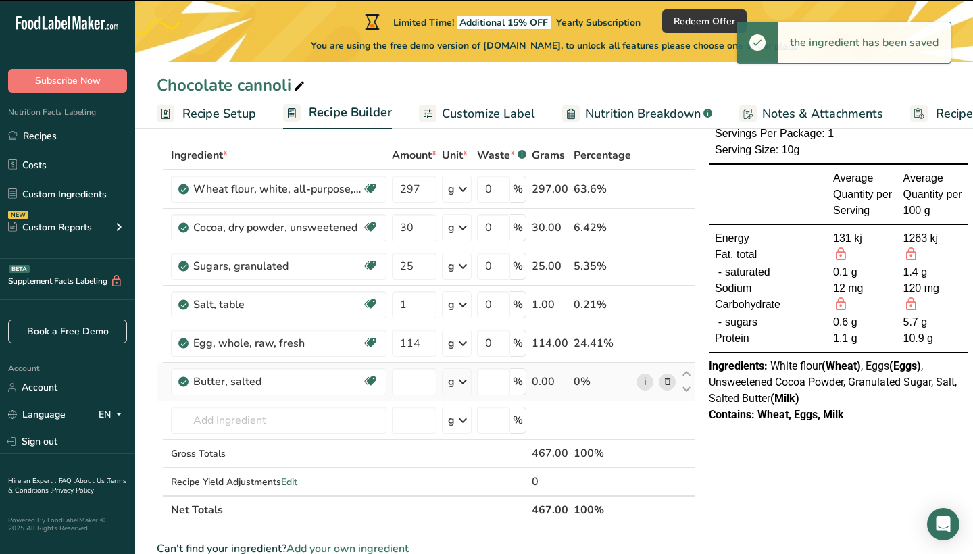
type input "0"
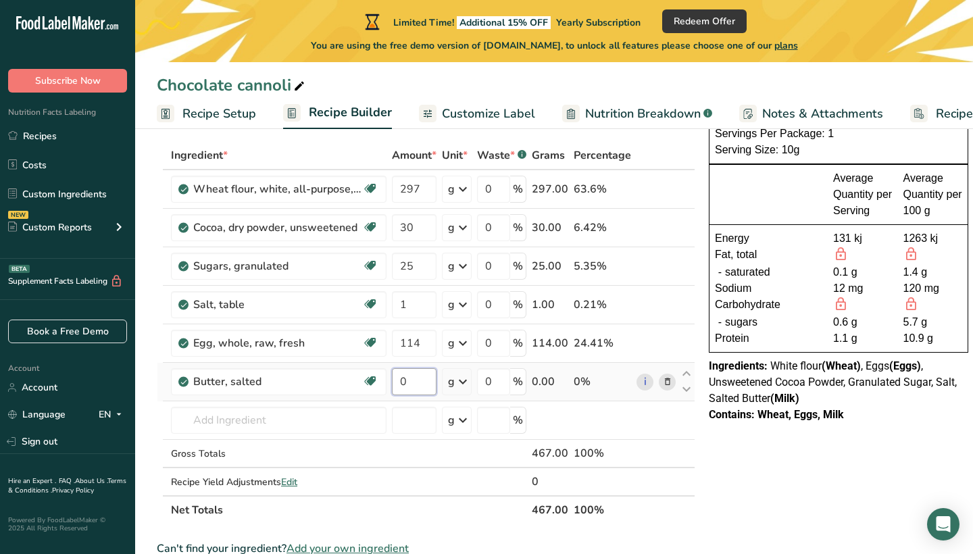
click at [413, 382] on input "0" at bounding box center [414, 381] width 45 height 27
type input "28"
click at [292, 417] on div "Ingredient * Amount * Unit * Waste * .a-a{fill:#347362;}.b-a{fill:#fff;} Grams …" at bounding box center [426, 332] width 538 height 383
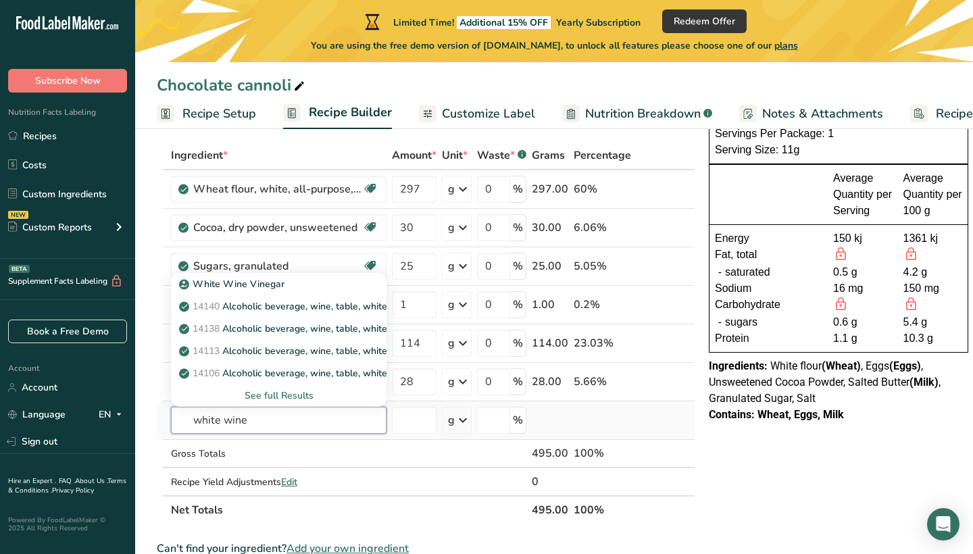
type input "white wine"
click at [305, 394] on div "See full Results" at bounding box center [279, 395] width 194 height 14
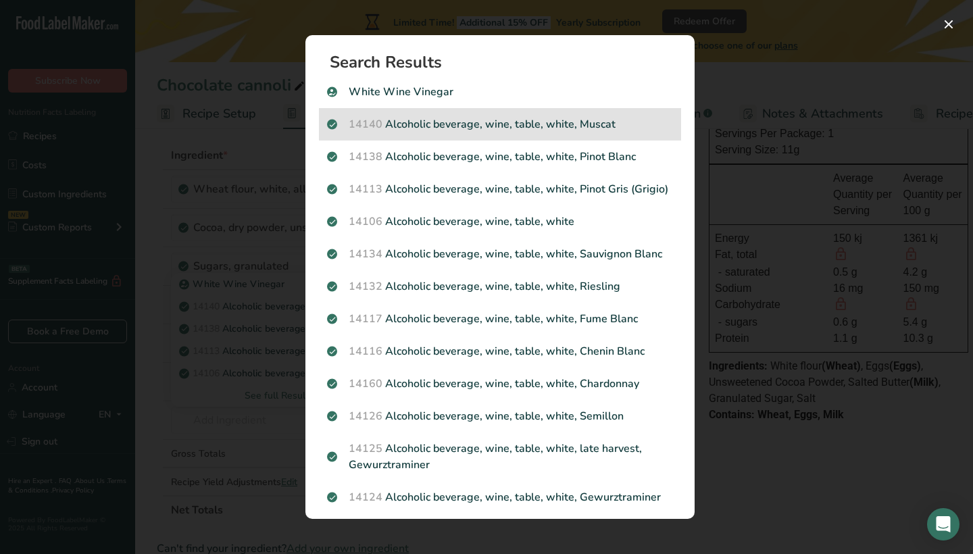
click at [511, 127] on p "14140 Alcoholic beverage, wine, table, white, Muscat" at bounding box center [500, 124] width 346 height 16
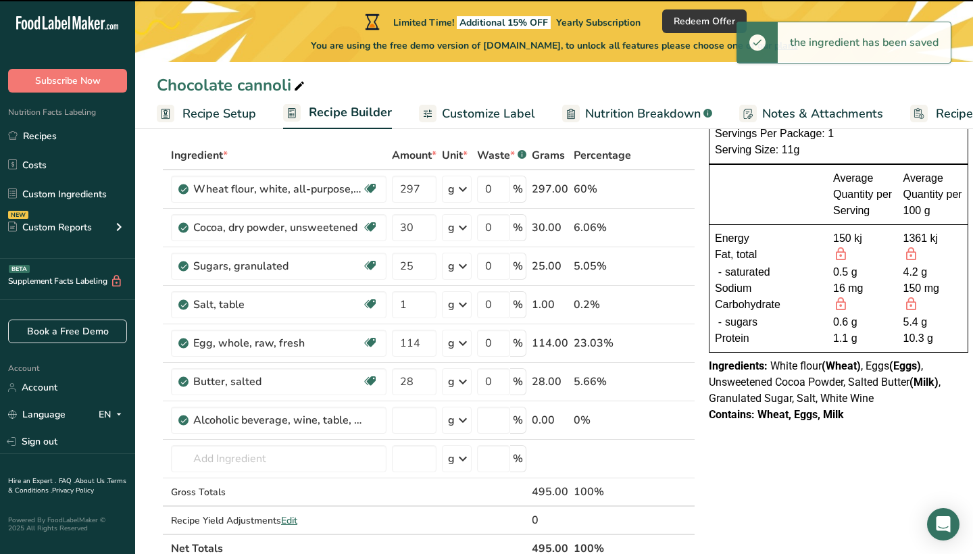
type input "0"
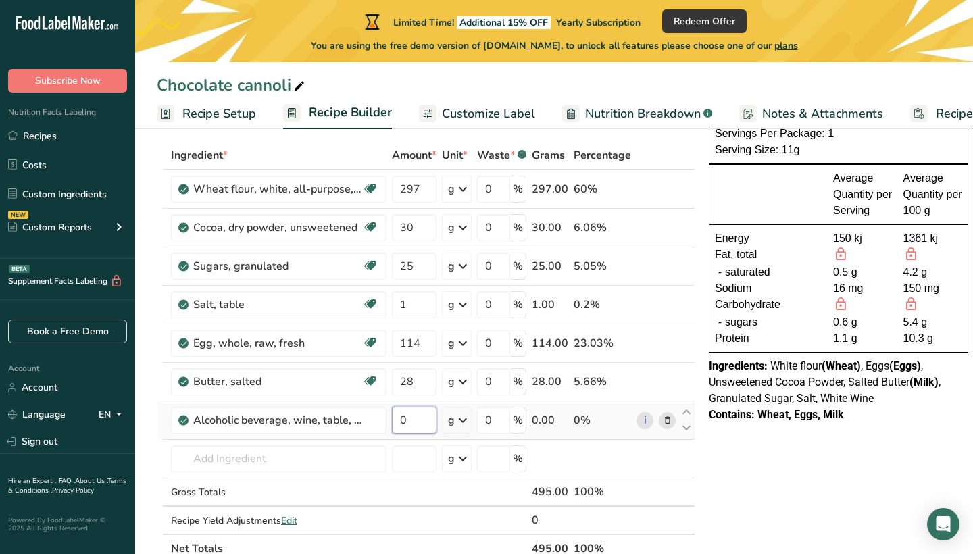
click at [419, 425] on input "0" at bounding box center [414, 420] width 45 height 27
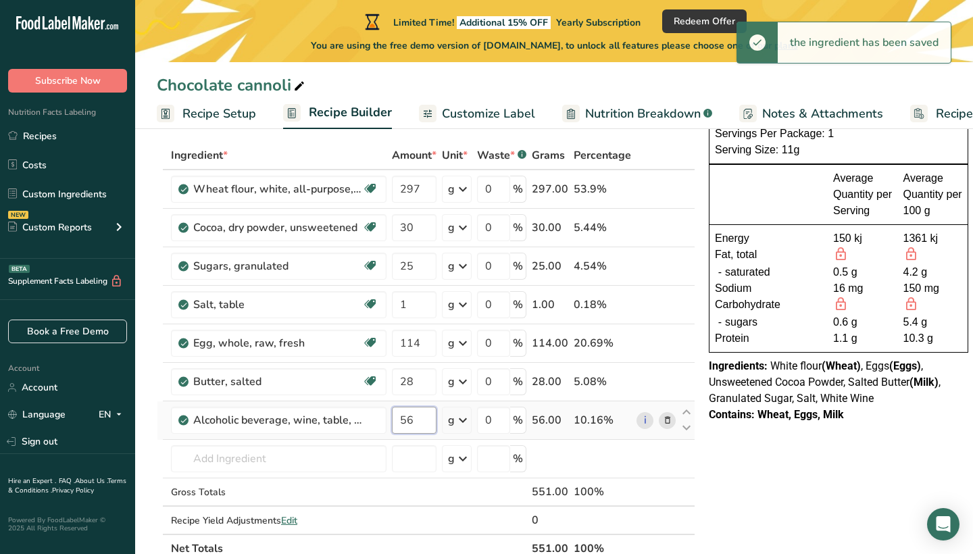
type input "5"
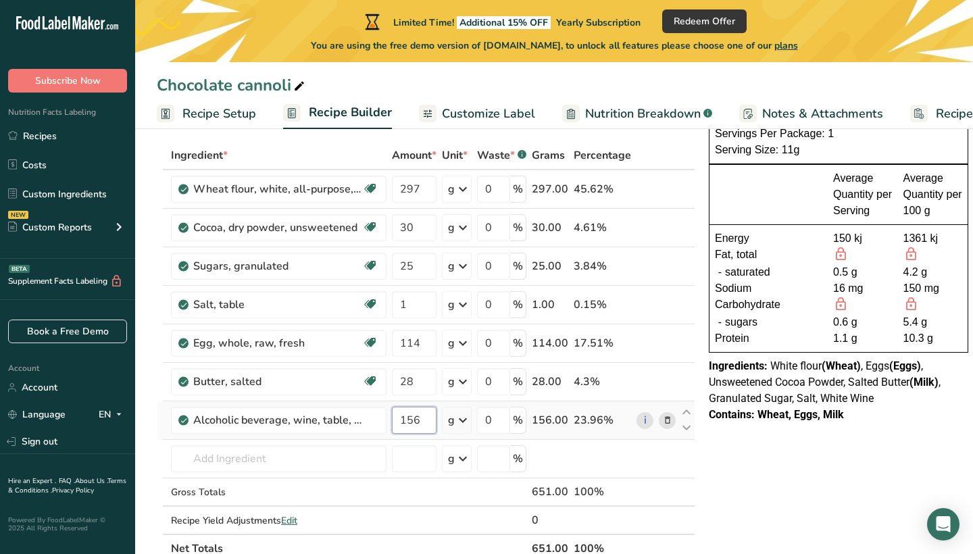
type input "156"
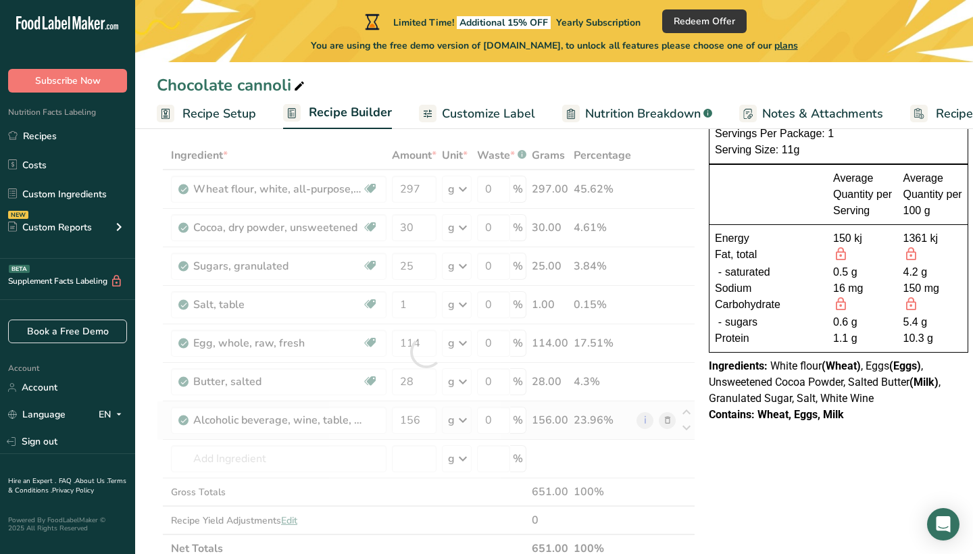
click at [456, 423] on div "Ingredient * Amount * Unit * Waste * .a-a{fill:#347362;}.b-a{fill:#fff;} Grams …" at bounding box center [426, 351] width 538 height 421
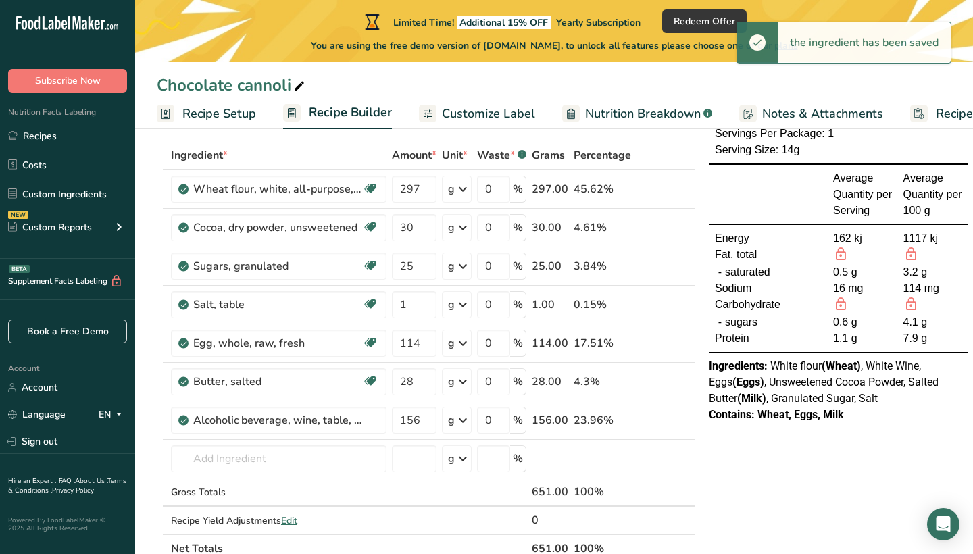
click at [456, 423] on icon at bounding box center [463, 420] width 16 height 24
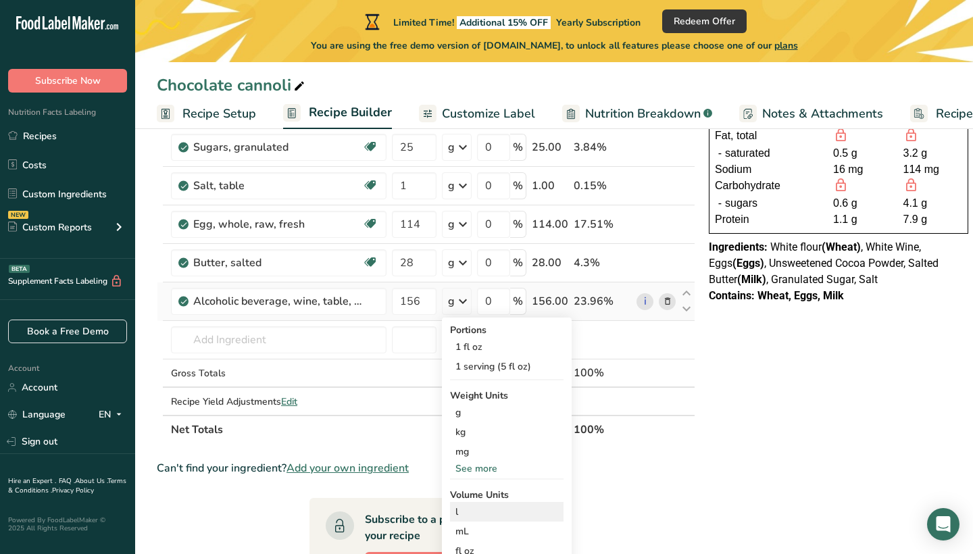
scroll to position [187, 0]
click at [483, 529] on div "mL" at bounding box center [506, 530] width 103 height 14
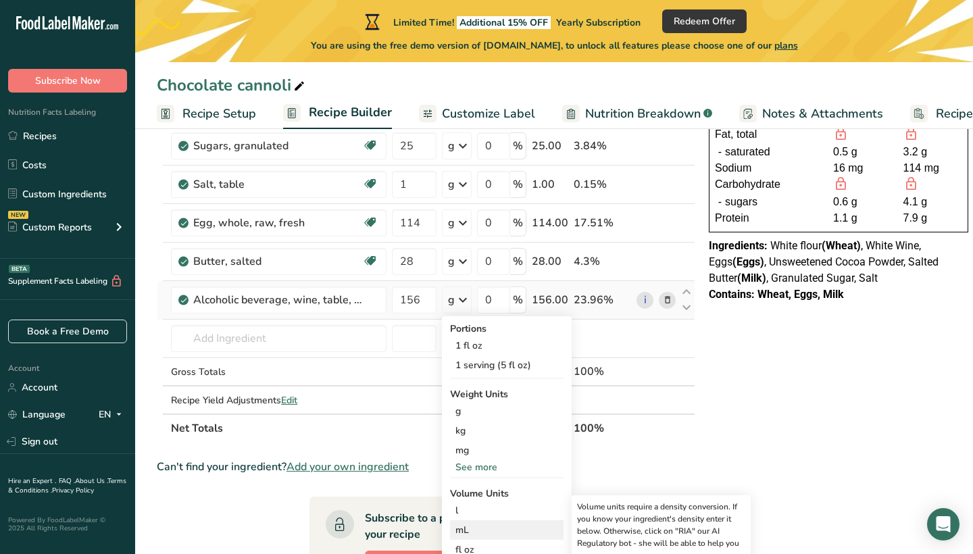
click at [475, 529] on div "mL" at bounding box center [506, 530] width 103 height 14
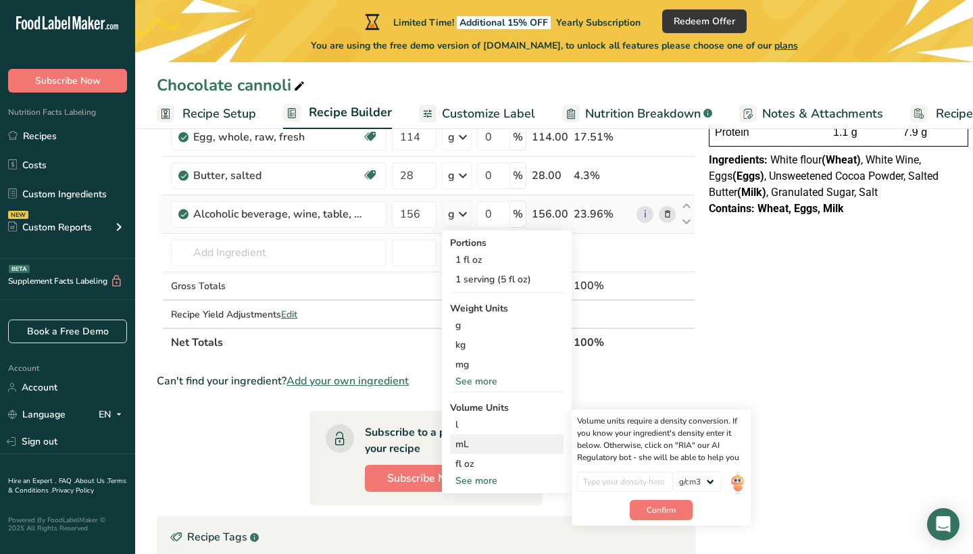
scroll to position [288, 0]
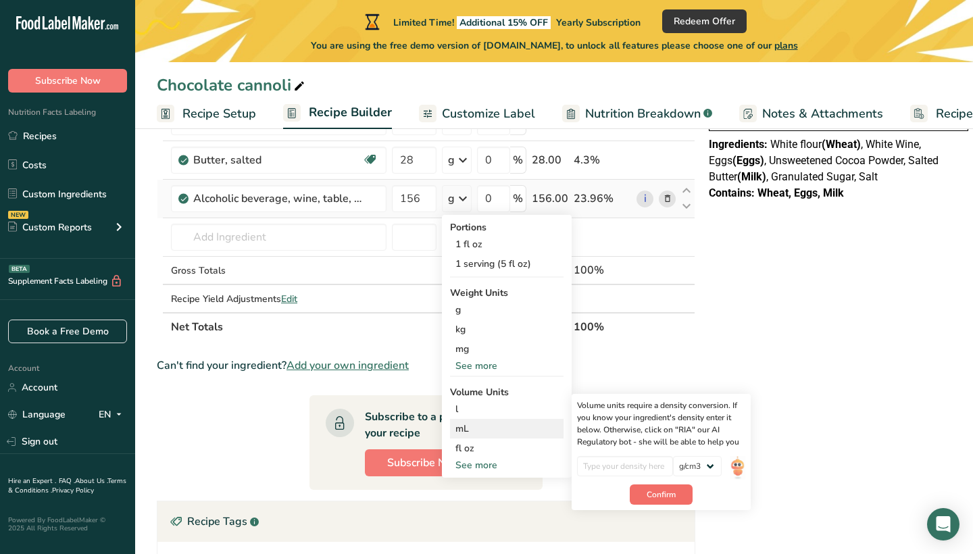
click at [660, 493] on span "Confirm" at bounding box center [660, 494] width 29 height 12
click at [598, 350] on section "Ingredient * Amount * Unit * Waste * .a-a{fill:#347362;}.b-a{fill:#fff;} Grams …" at bounding box center [426, 310] width 538 height 781
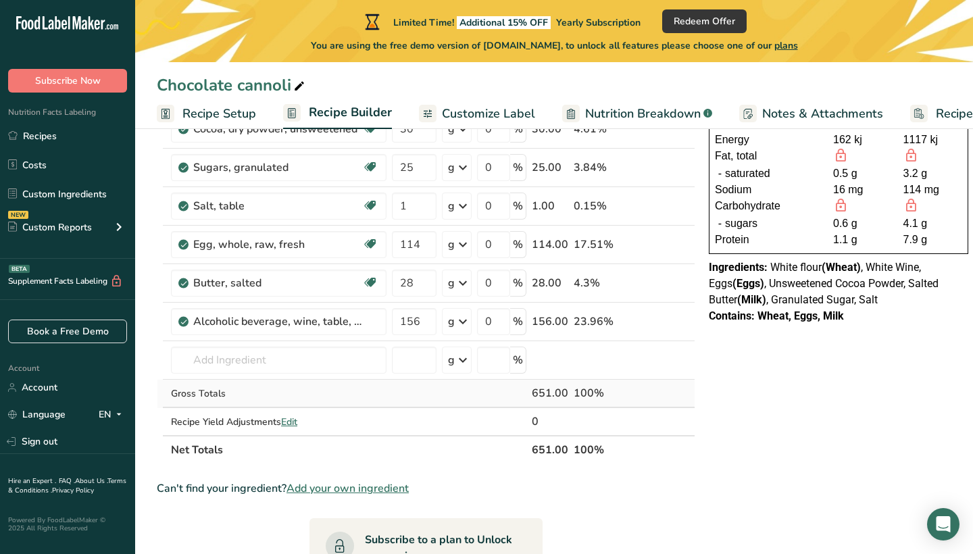
scroll to position [165, 0]
click at [247, 367] on input "text" at bounding box center [278, 360] width 215 height 27
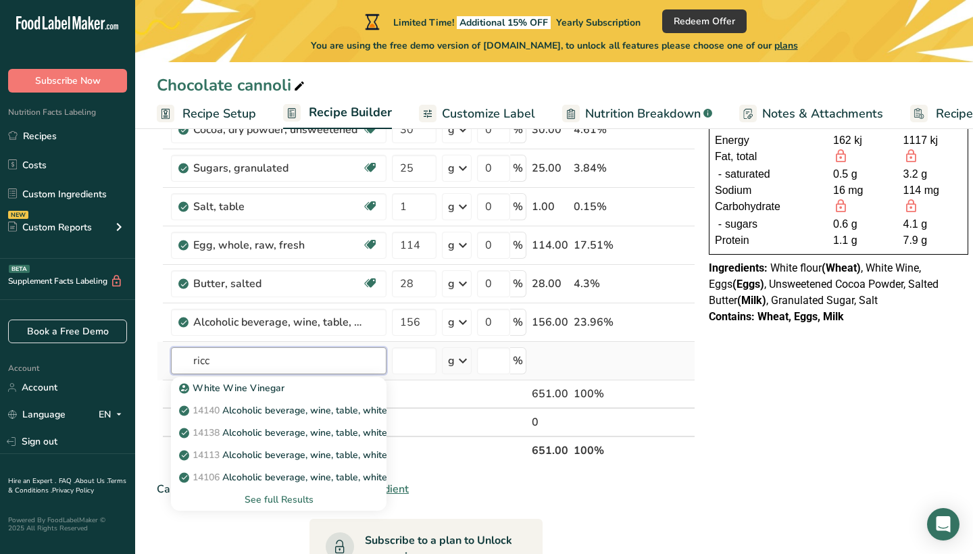
type input "ric"
type input "o"
type input "ricotta"
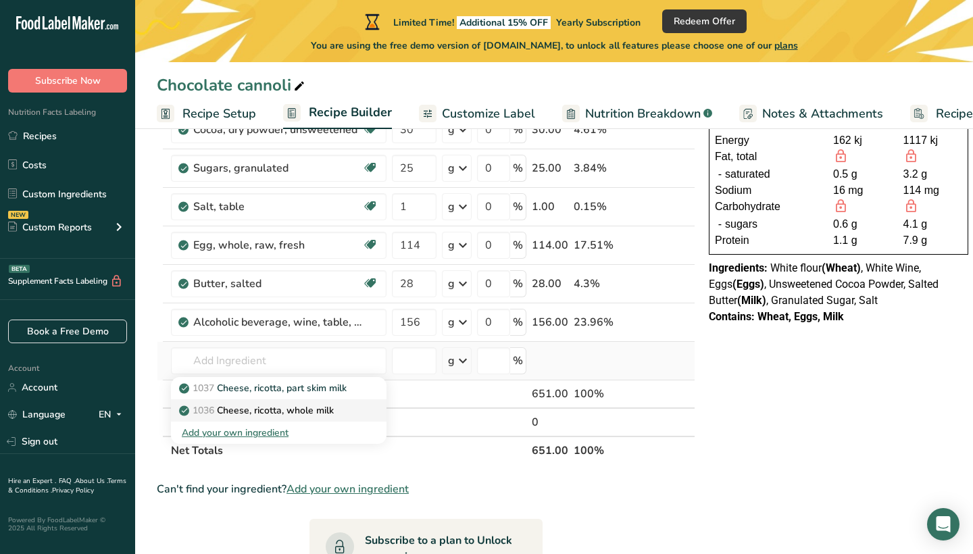
click at [292, 411] on p "1036 Cheese, ricotta, whole milk" at bounding box center [258, 410] width 152 height 14
type input "Cheese, ricotta, whole milk"
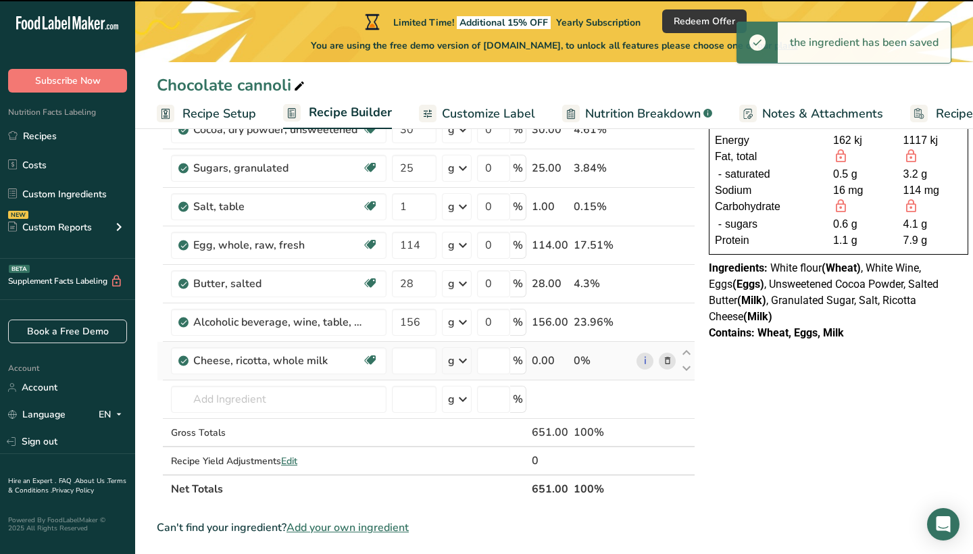
type input "0"
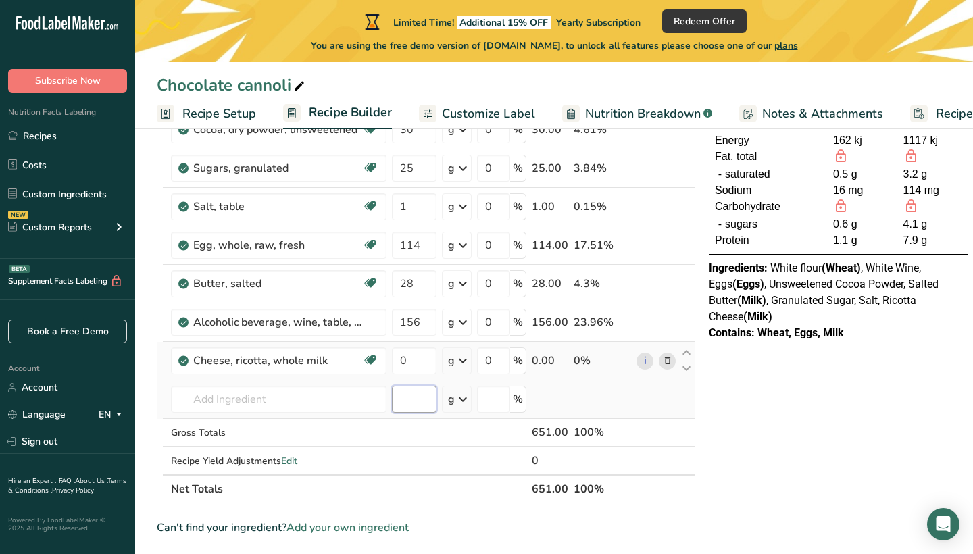
click at [424, 398] on input "number" at bounding box center [414, 399] width 45 height 27
click at [409, 354] on input "0" at bounding box center [414, 360] width 45 height 27
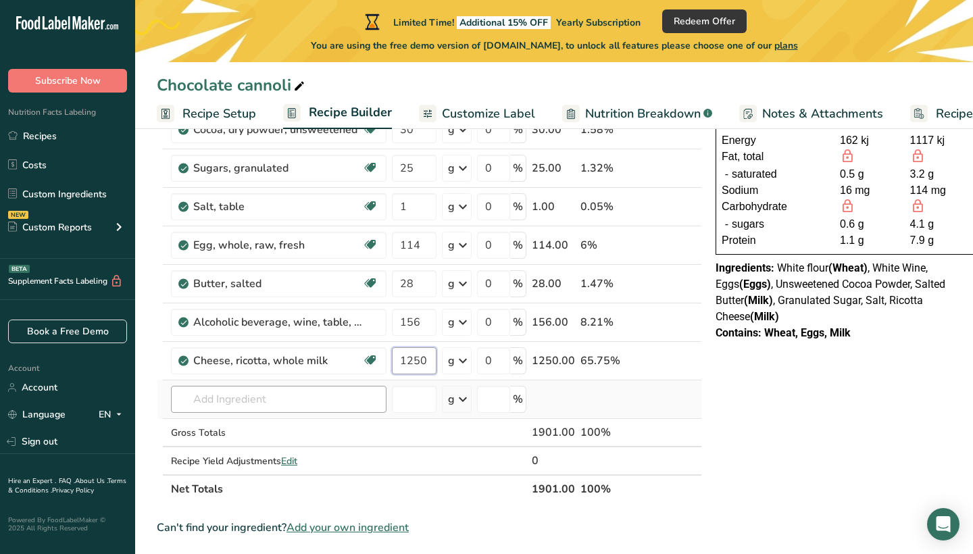
type input "1250"
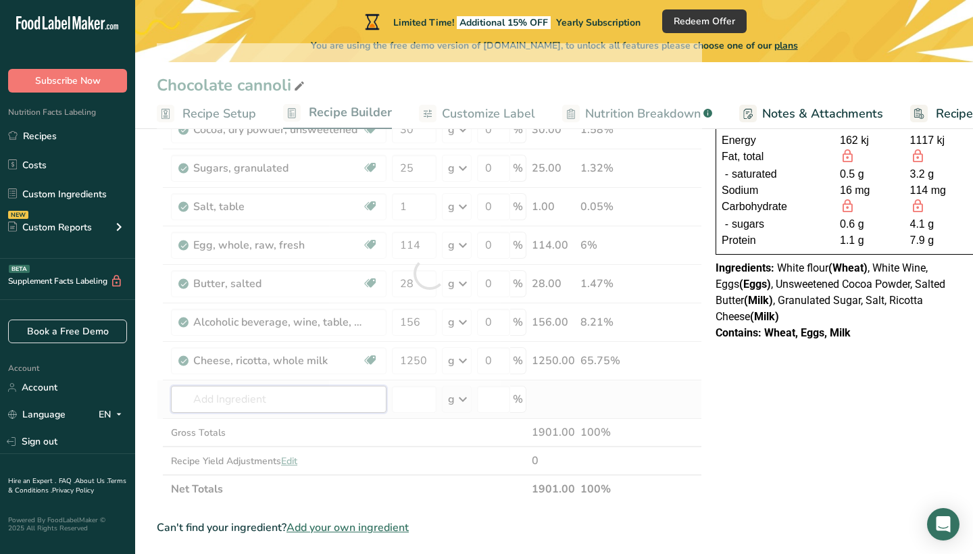
click at [305, 392] on div "Ingredient * Amount * Unit * Waste * .a-a{fill:#347362;}.b-a{fill:#fff;} Grams …" at bounding box center [429, 273] width 545 height 460
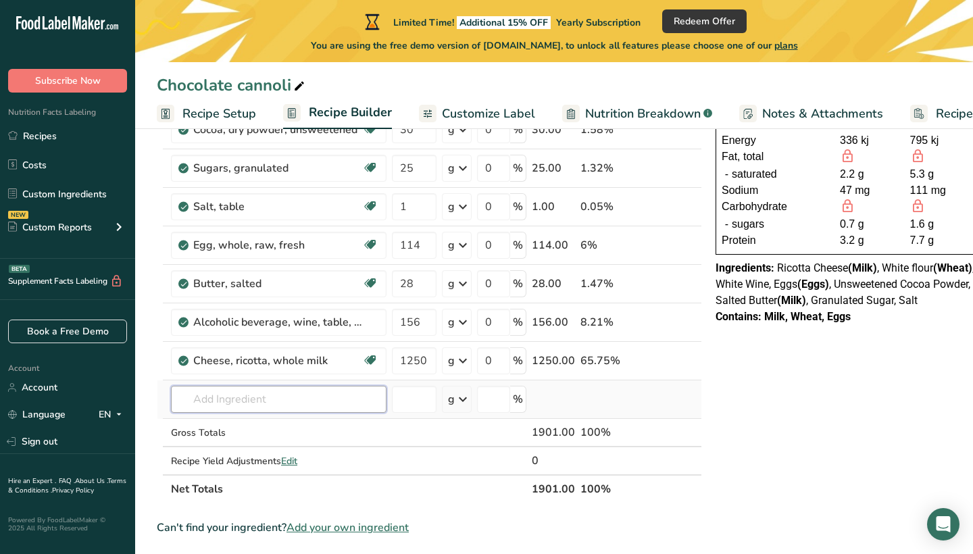
click at [305, 392] on input "text" at bounding box center [278, 399] width 215 height 27
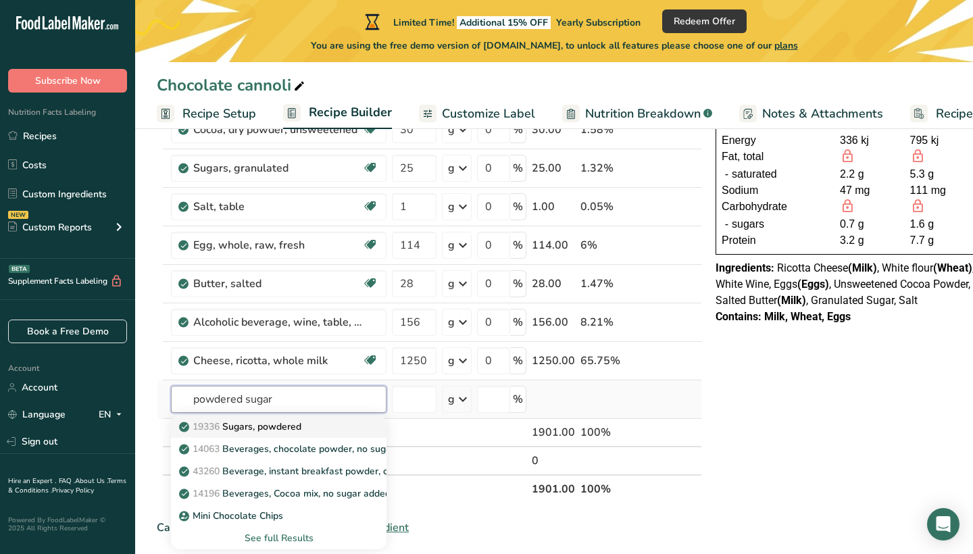
type input "powdered sugar"
click at [290, 427] on p "19336 Sugars, powdered" at bounding box center [242, 426] width 120 height 14
type input "Sugars, powdered"
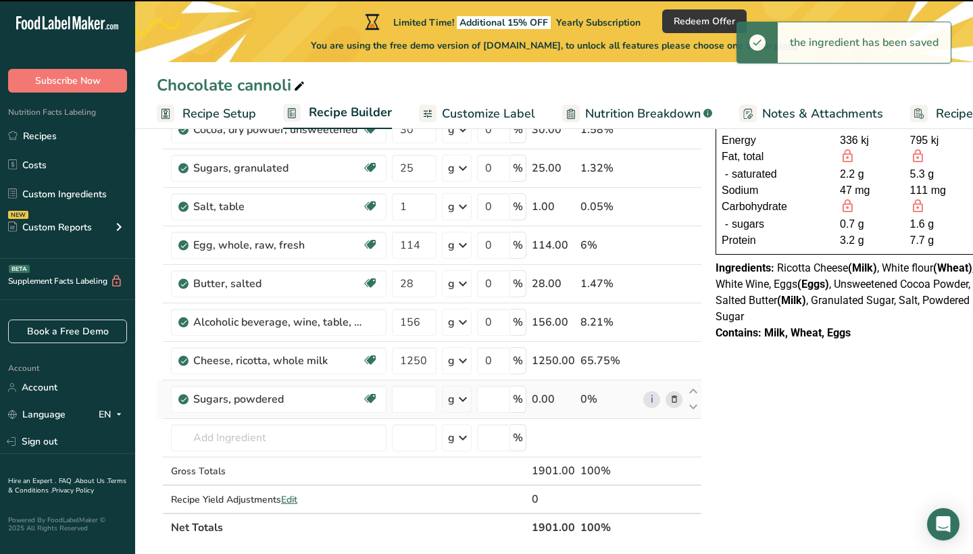
type input "0"
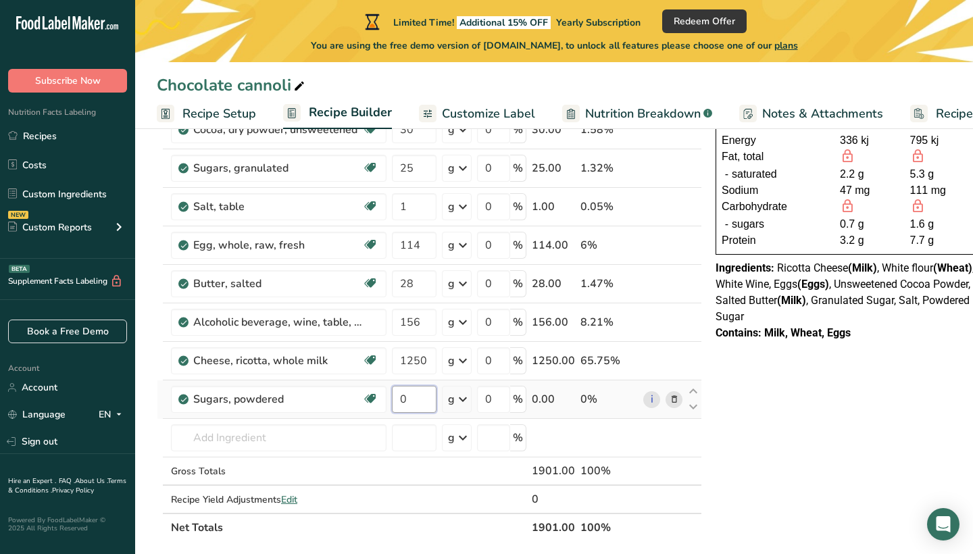
click at [413, 403] on input "0" at bounding box center [414, 399] width 45 height 27
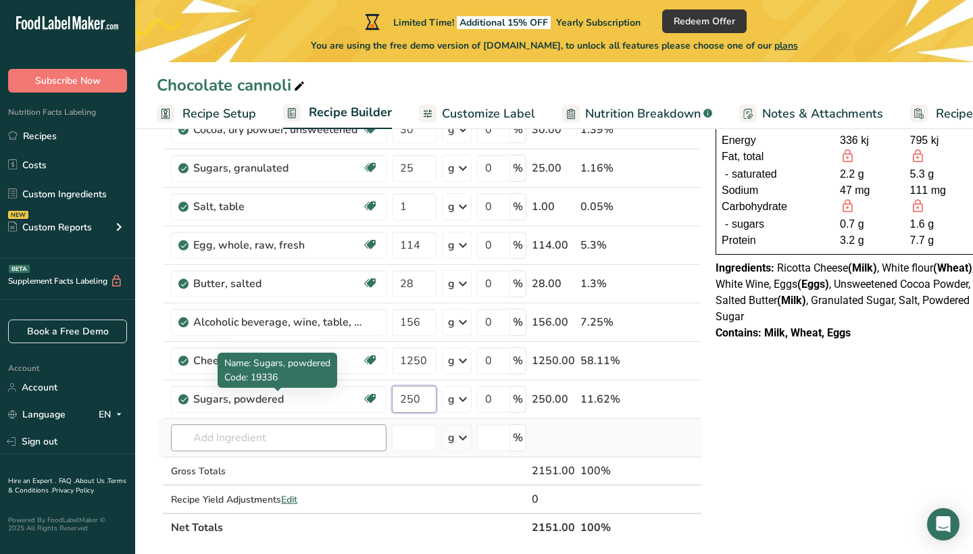
type input "250"
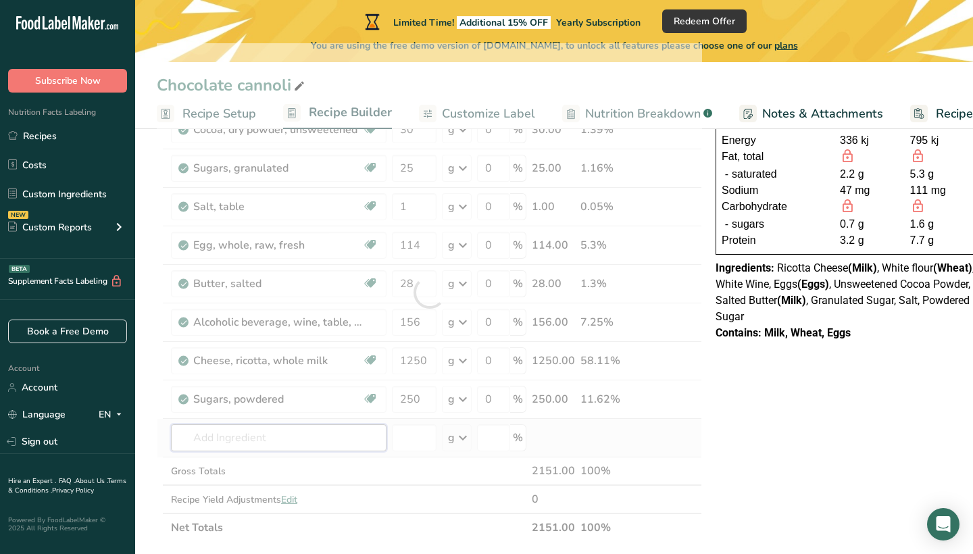
click at [304, 434] on div "Ingredient * Amount * Unit * Waste * .a-a{fill:#347362;}.b-a{fill:#fff;} Grams …" at bounding box center [429, 292] width 545 height 498
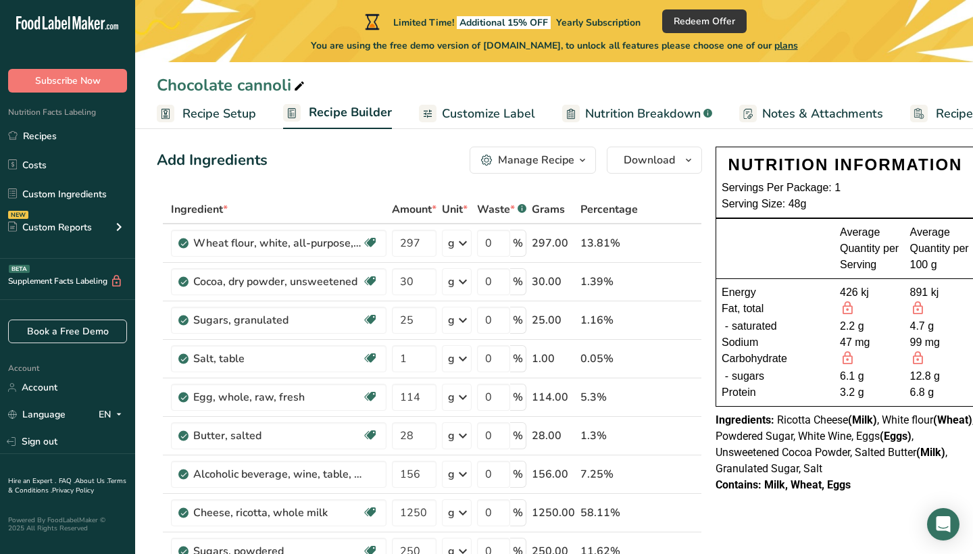
scroll to position [232, 0]
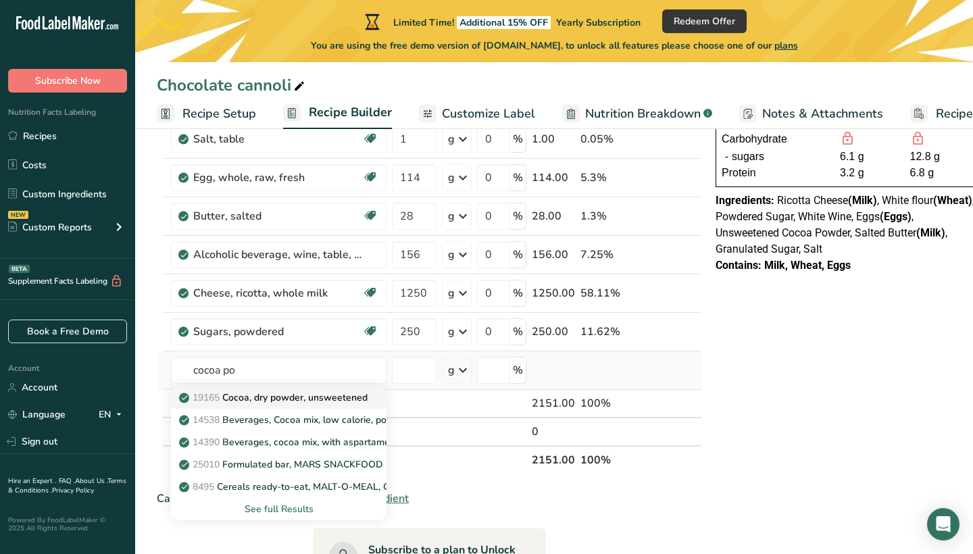
click at [283, 400] on p "19165 Cocoa, dry powder, unsweetened" at bounding box center [275, 397] width 186 height 14
type input "Cocoa, dry powder, unsweetened"
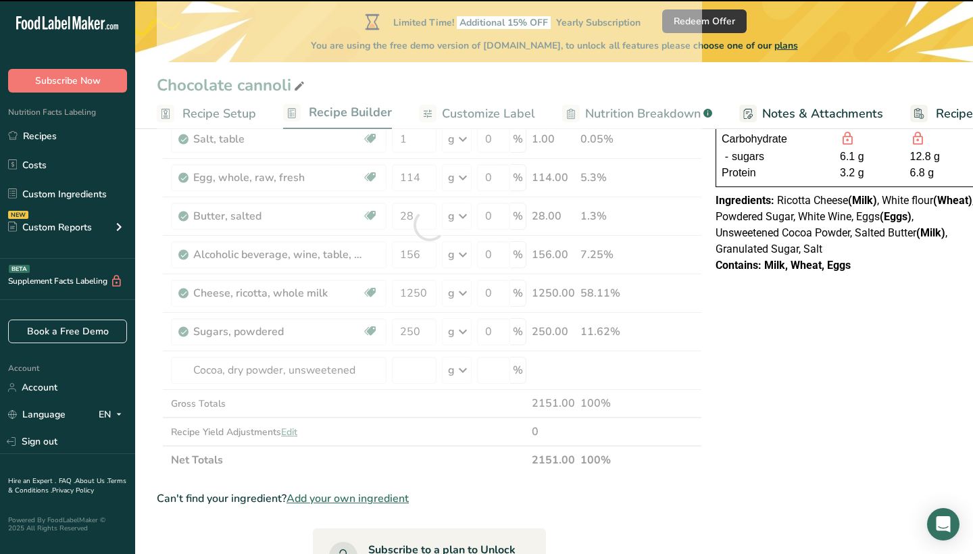
type input "0"
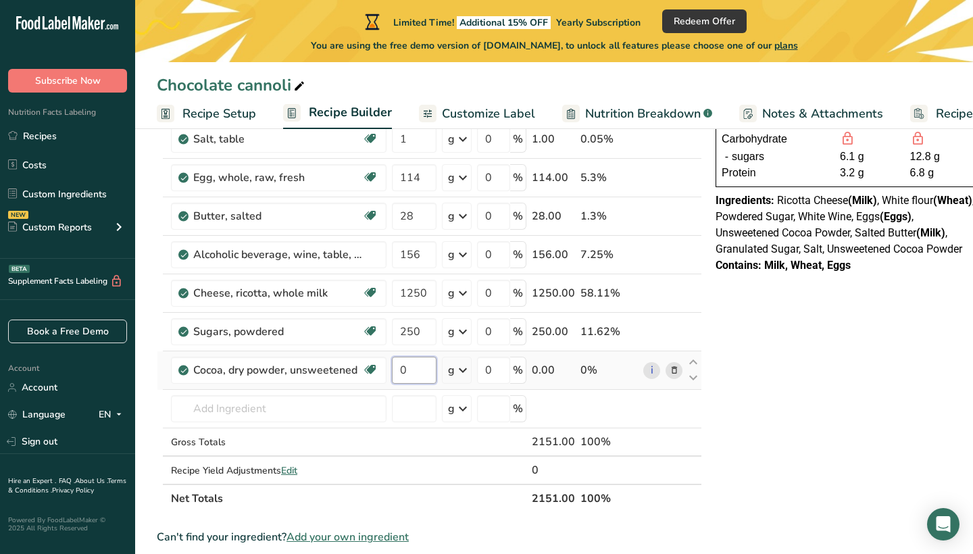
click at [415, 371] on input "0" at bounding box center [414, 370] width 45 height 27
type input "88"
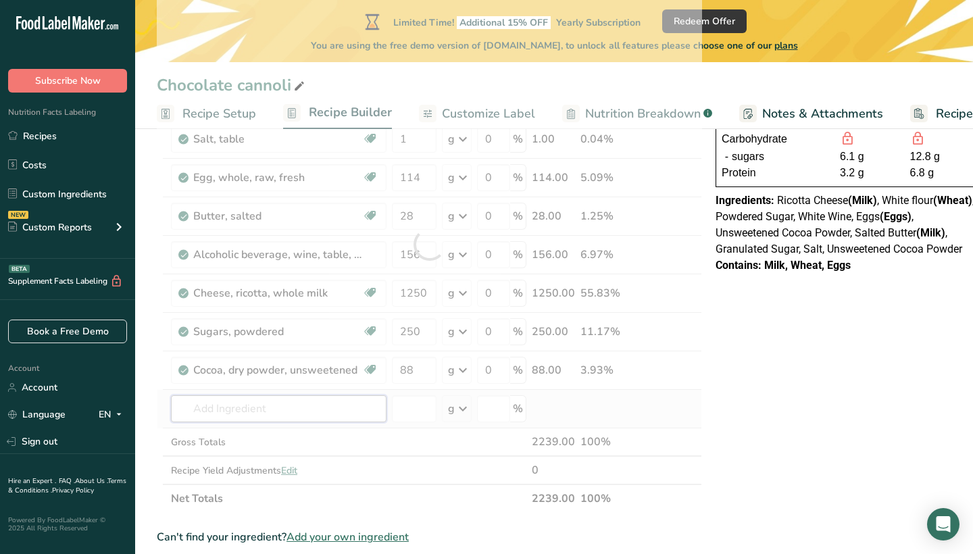
click at [298, 411] on div "Ingredient * Amount * Unit * Waste * .a-a{fill:#347362;}.b-a{fill:#fff;} Grams …" at bounding box center [429, 244] width 545 height 537
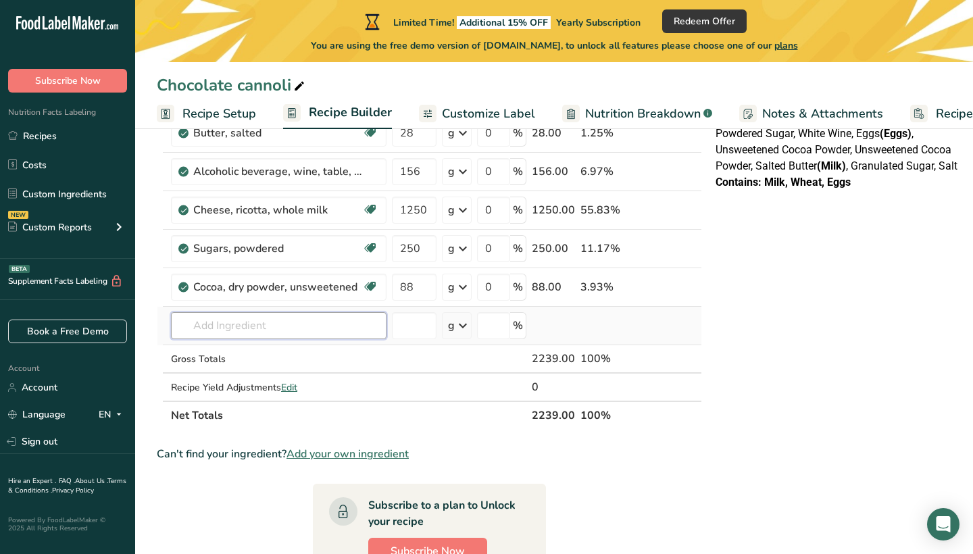
scroll to position [314, 0]
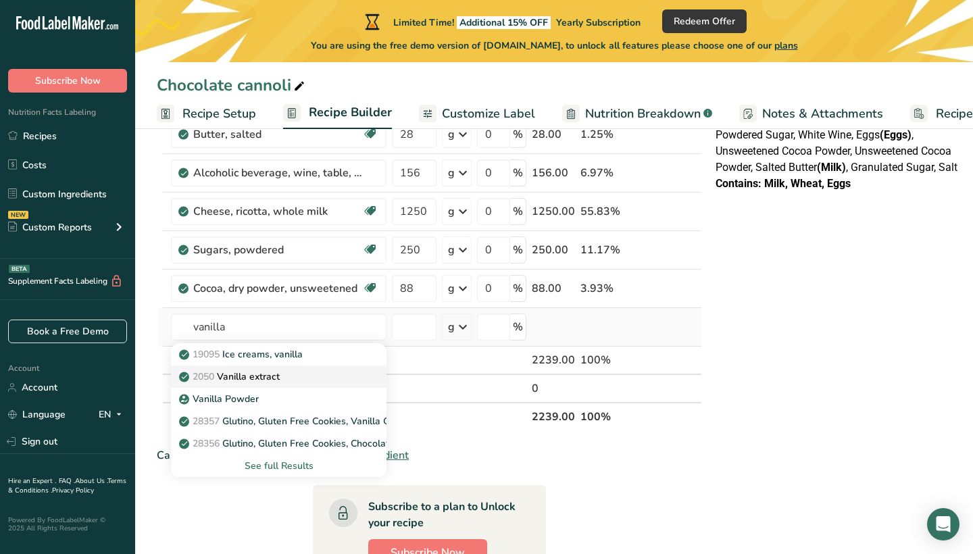
click at [259, 376] on p "2050 Vanilla extract" at bounding box center [231, 376] width 98 height 14
type input "Vanilla extract"
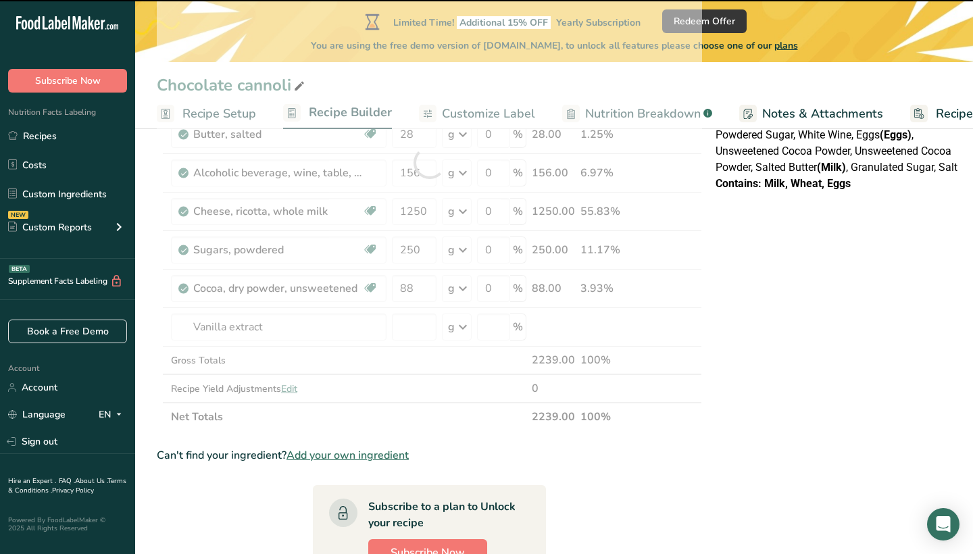
click at [417, 329] on div at bounding box center [429, 162] width 545 height 537
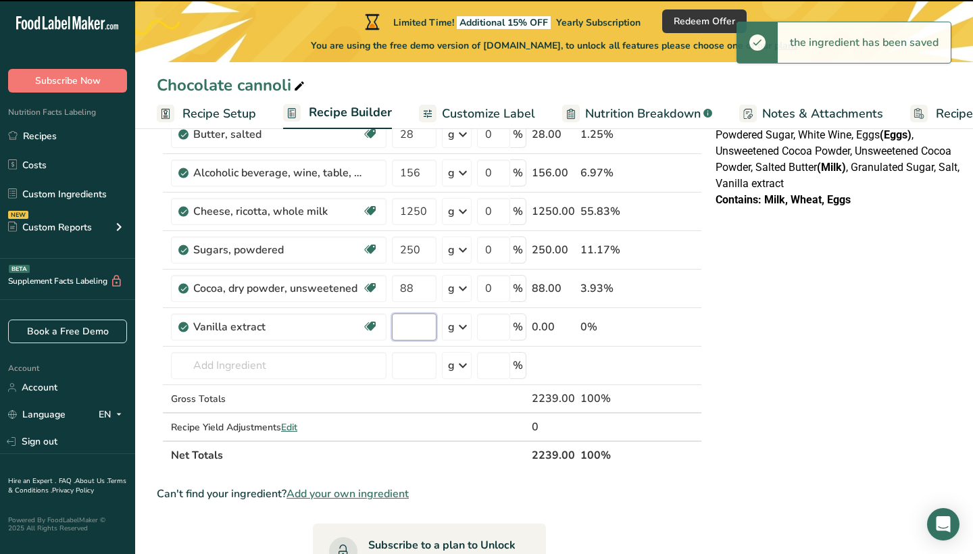
type input "0"
click at [417, 329] on input "0" at bounding box center [414, 326] width 45 height 27
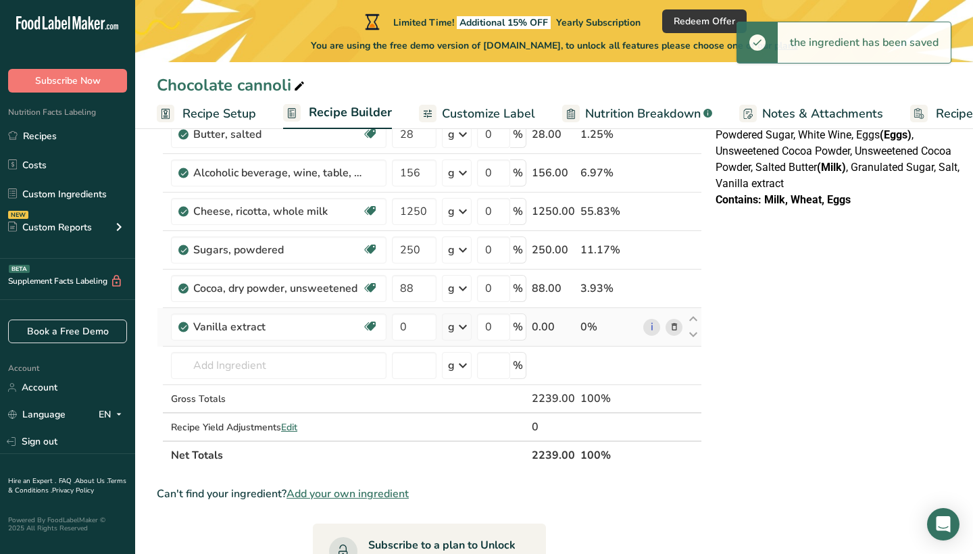
click at [460, 334] on div "Ingredient * Amount * Unit * Waste * .a-a{fill:#347362;}.b-a{fill:#fff;} Grams …" at bounding box center [429, 181] width 545 height 575
click at [460, 334] on icon at bounding box center [463, 327] width 16 height 24
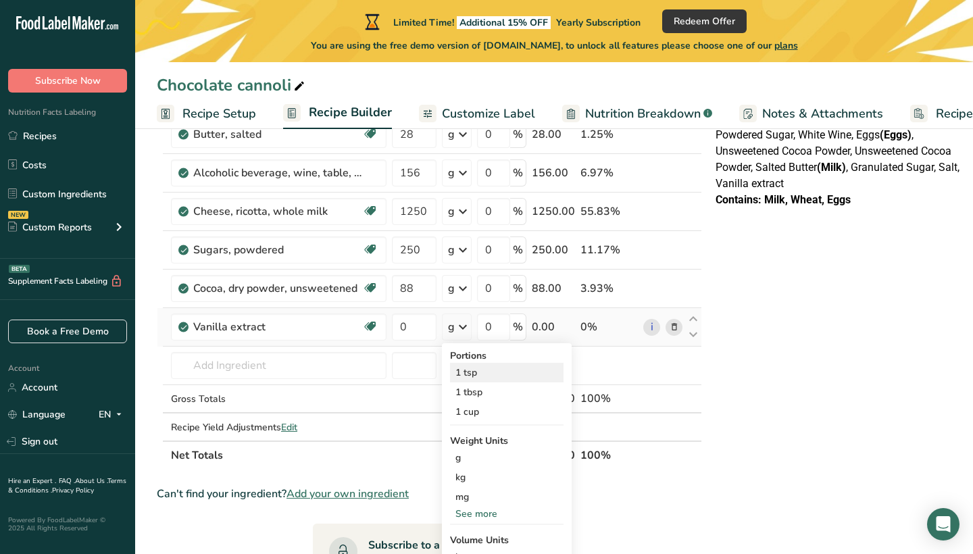
click at [477, 373] on div "1 tsp" at bounding box center [506, 373] width 113 height 20
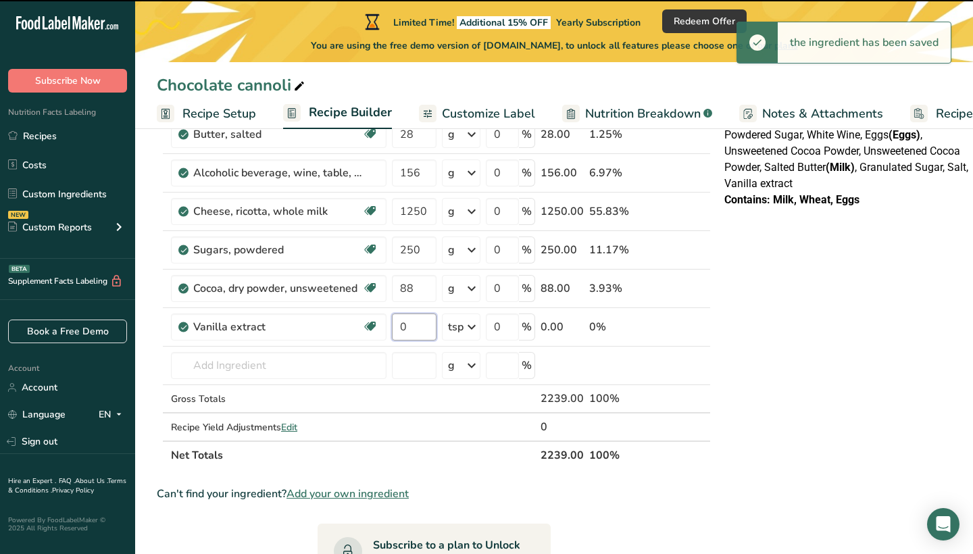
click at [417, 332] on input "0" at bounding box center [414, 326] width 45 height 27
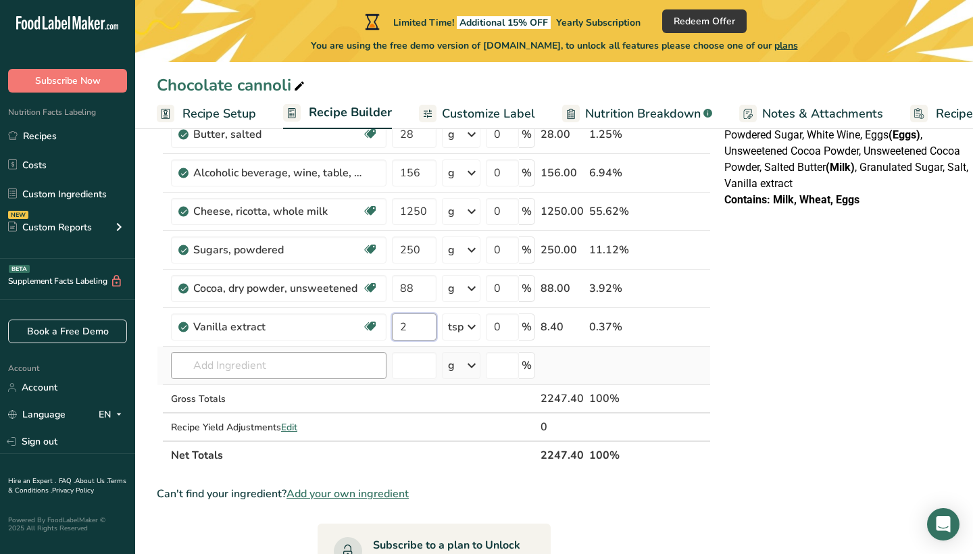
type input "2"
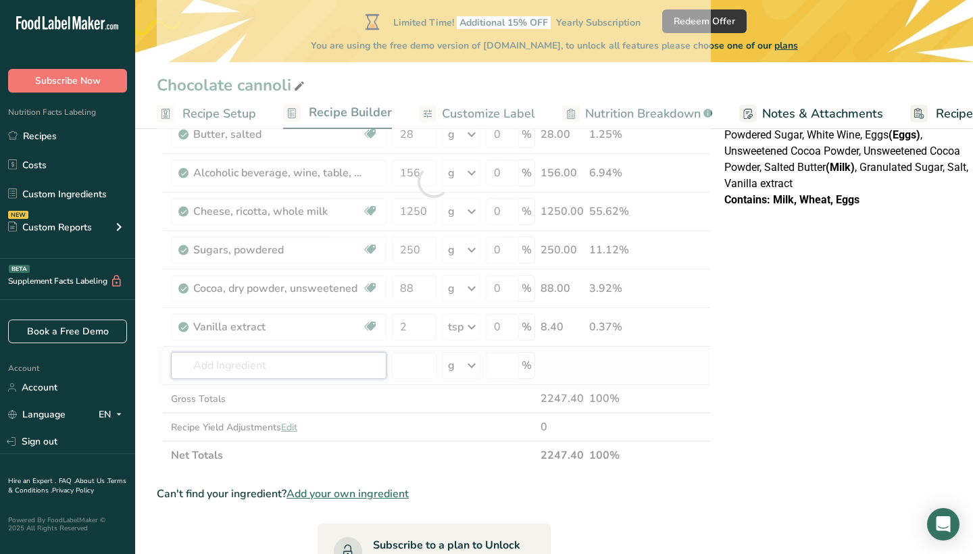
click at [318, 369] on div "Ingredient * Amount * Unit * Waste * .a-a{fill:#347362;}.b-a{fill:#fff;} Grams …" at bounding box center [434, 181] width 554 height 575
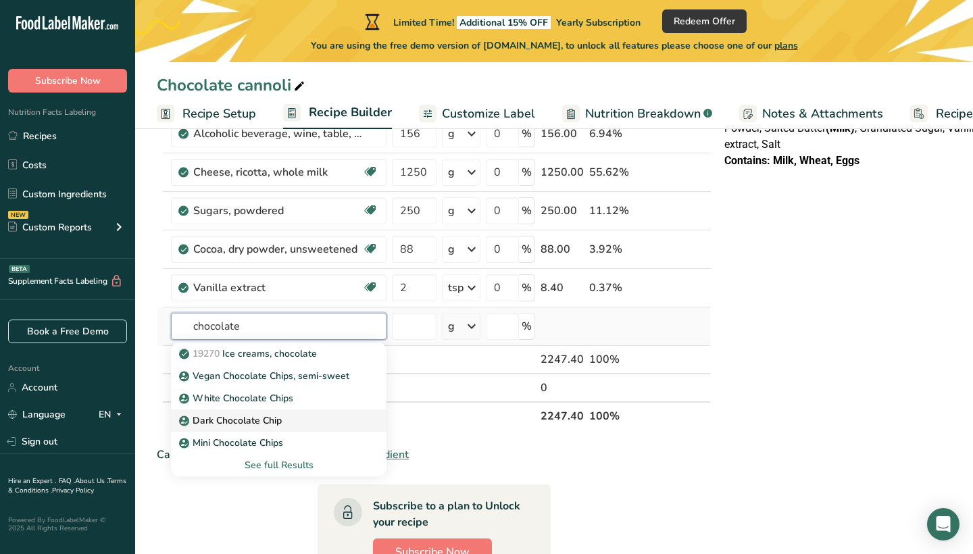
scroll to position [354, 0]
type input "chocolate"
click at [271, 462] on div "See full Results" at bounding box center [279, 464] width 194 height 14
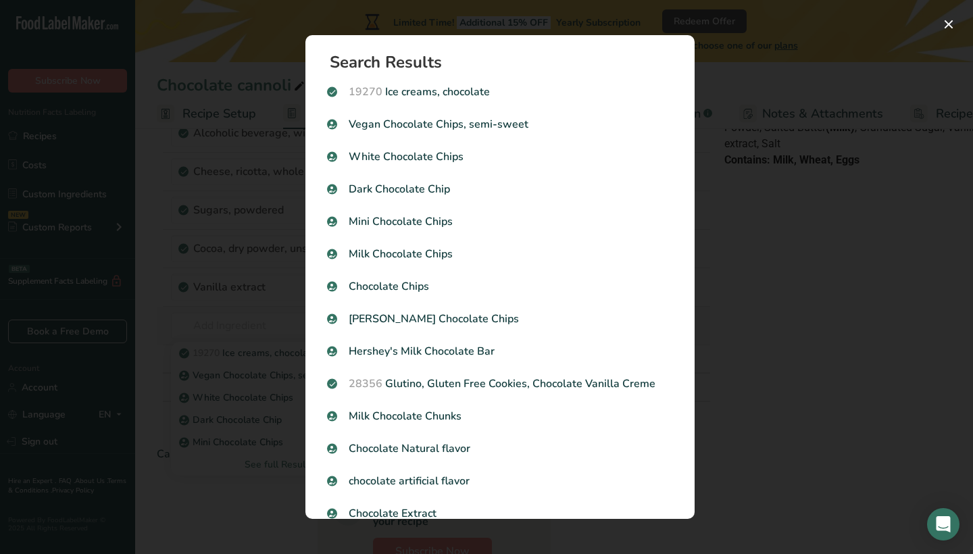
click at [271, 462] on div "Search results modal" at bounding box center [486, 277] width 973 height 554
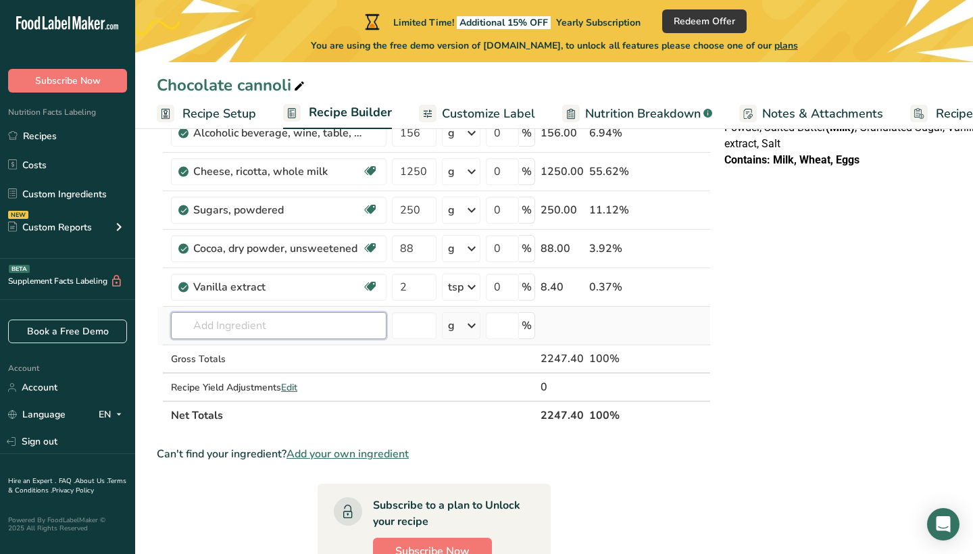
click at [239, 322] on input "text" at bounding box center [278, 325] width 215 height 27
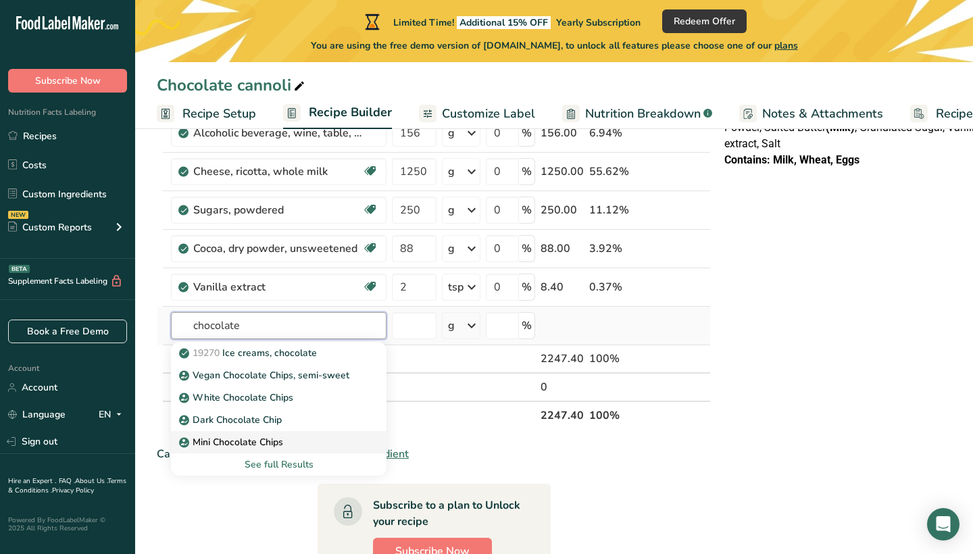
type input "chocolate"
click at [230, 444] on p "Mini Chocolate Chips" at bounding box center [232, 442] width 101 height 14
type input "Mini Chocolate Chips"
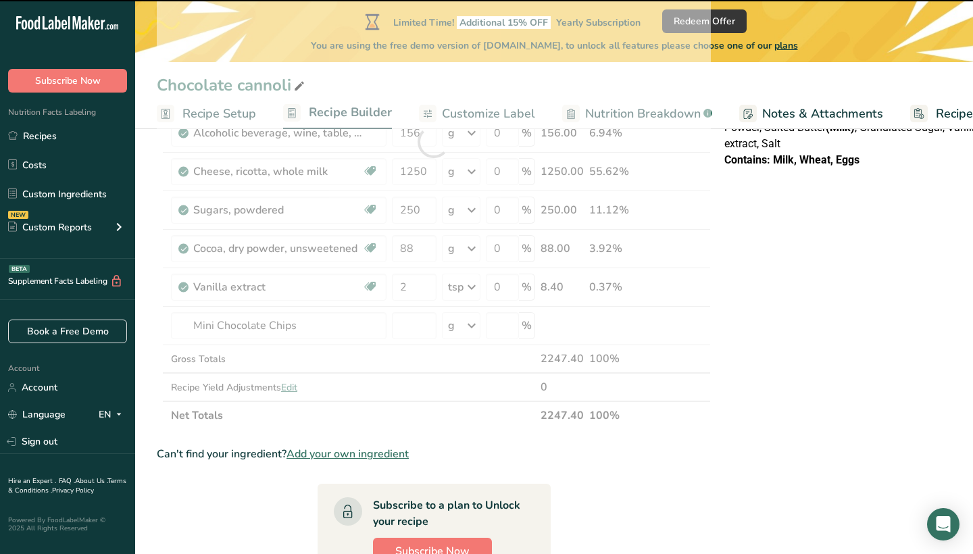
type input "0"
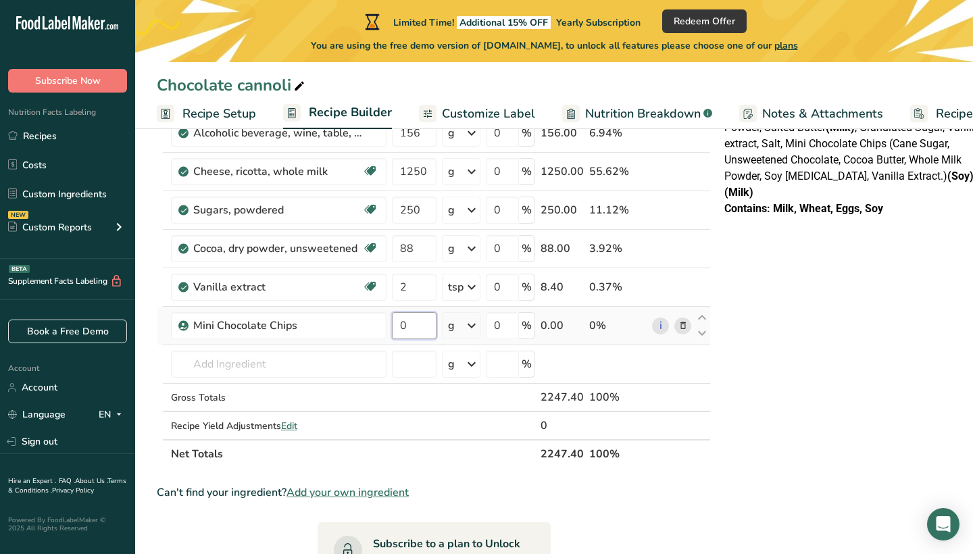
click at [413, 321] on input "0" at bounding box center [414, 325] width 45 height 27
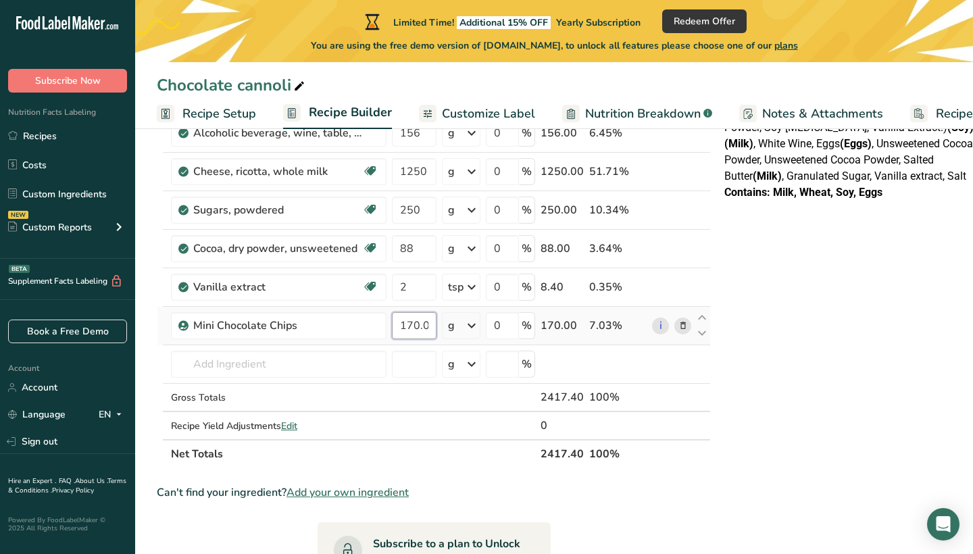
type input "170.000016"
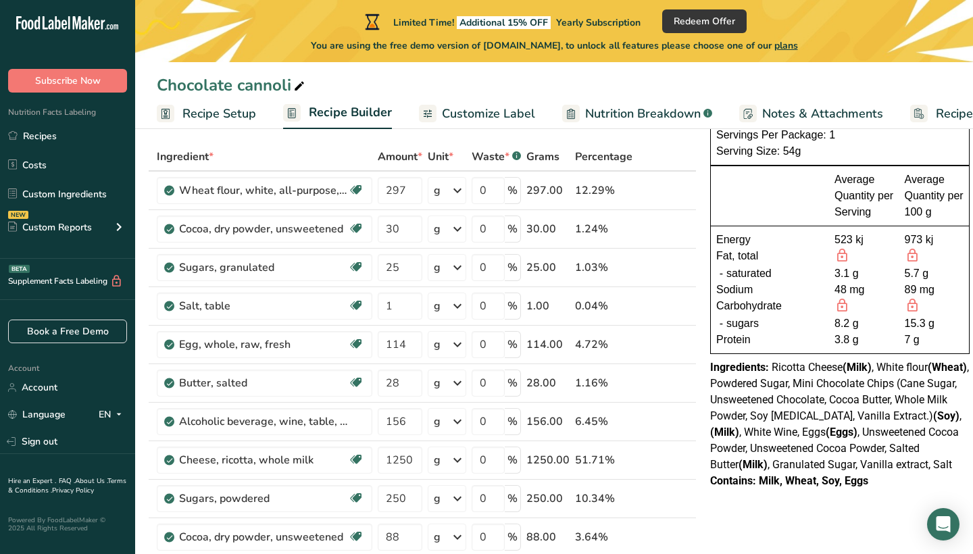
scroll to position [74, 0]
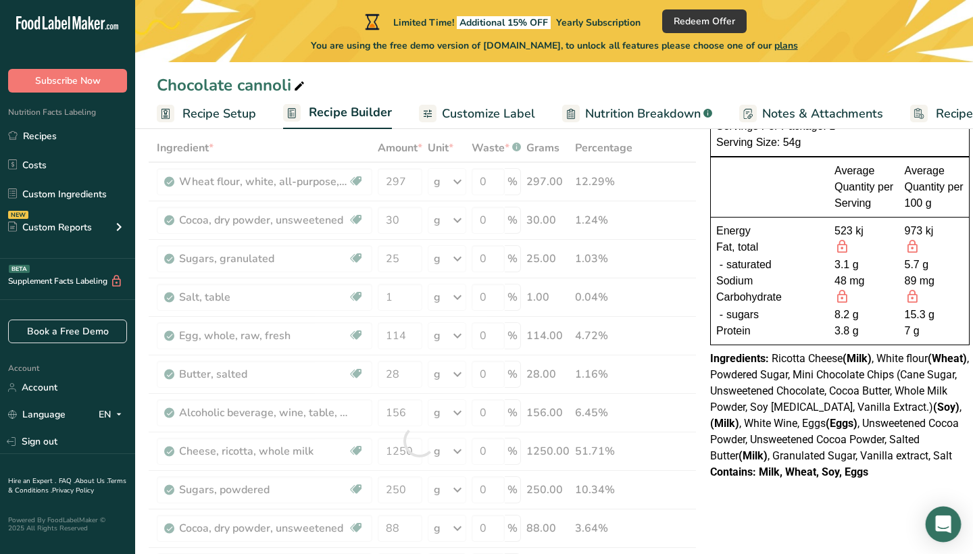
click at [939, 521] on icon "Open Intercom Messenger" at bounding box center [943, 524] width 16 height 18
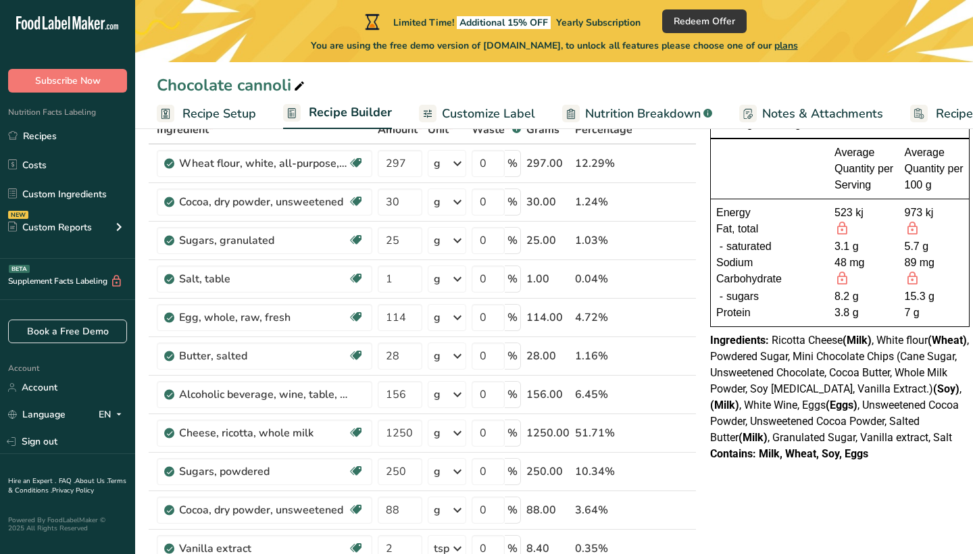
scroll to position [123, 0]
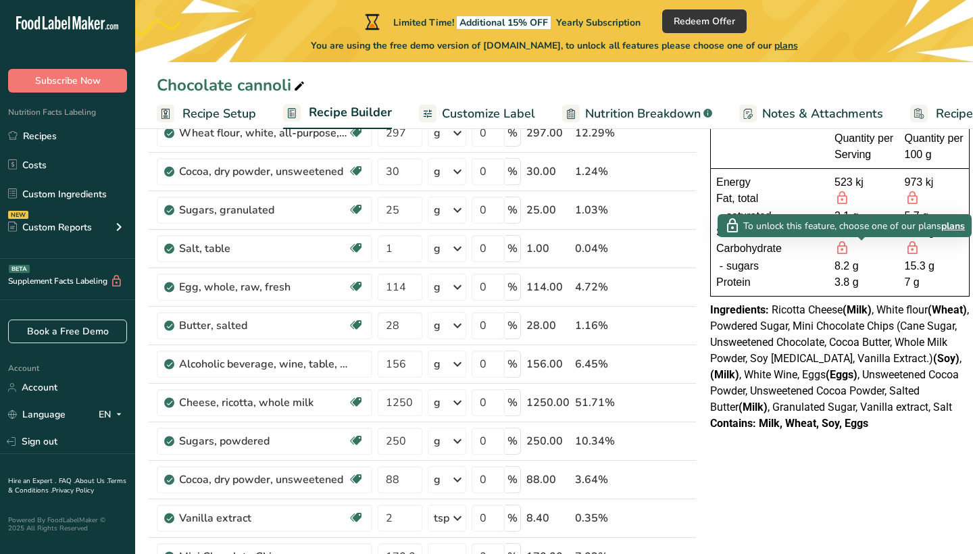
click at [837, 247] on icon at bounding box center [841, 248] width 15 height 17
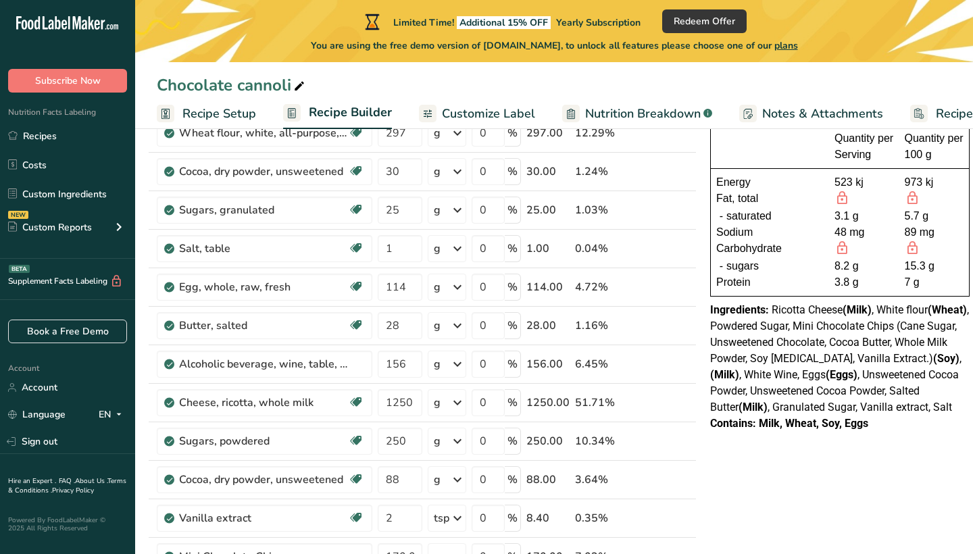
click at [837, 247] on icon at bounding box center [841, 248] width 15 height 17
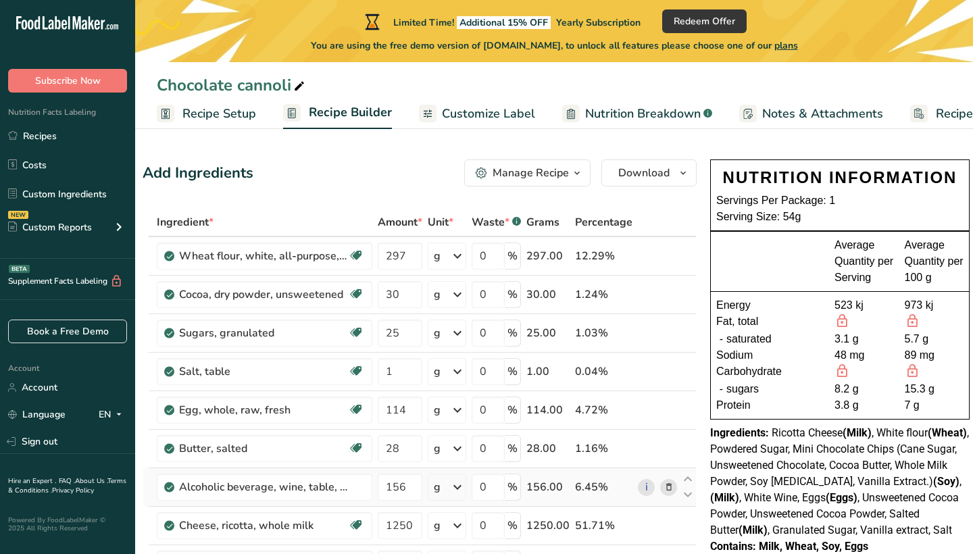
scroll to position [0, 0]
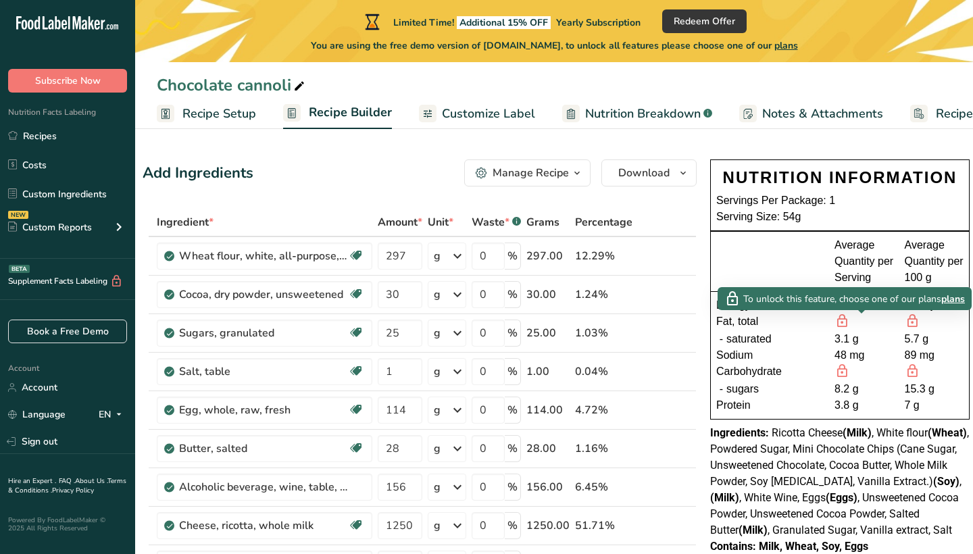
click at [954, 299] on span "plans" at bounding box center [953, 299] width 24 height 14
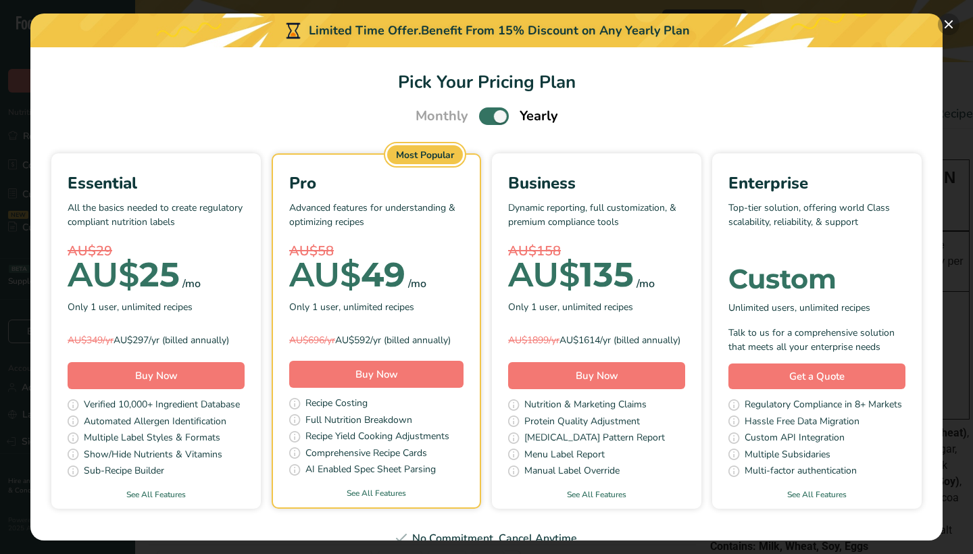
click at [950, 18] on button "Pick Your Pricing Plan Modal" at bounding box center [948, 25] width 22 height 22
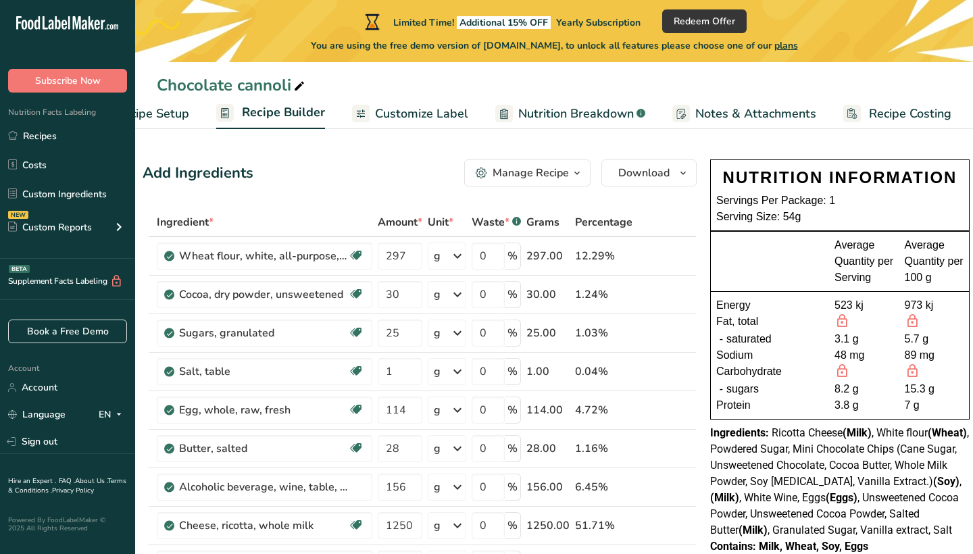
scroll to position [0, 66]
click at [871, 113] on span "Recipe Costing" at bounding box center [910, 114] width 82 height 18
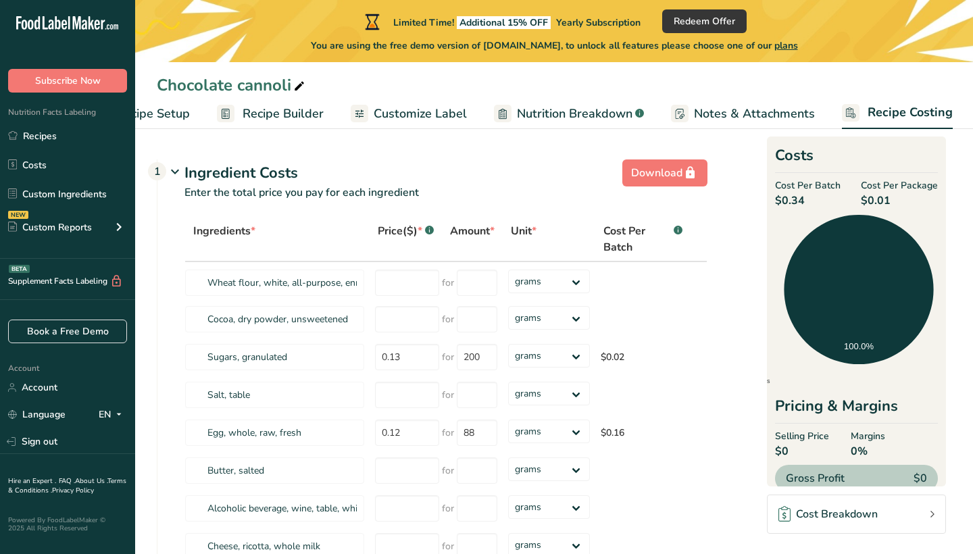
click at [585, 106] on span "Nutrition Breakdown" at bounding box center [574, 114] width 115 height 18
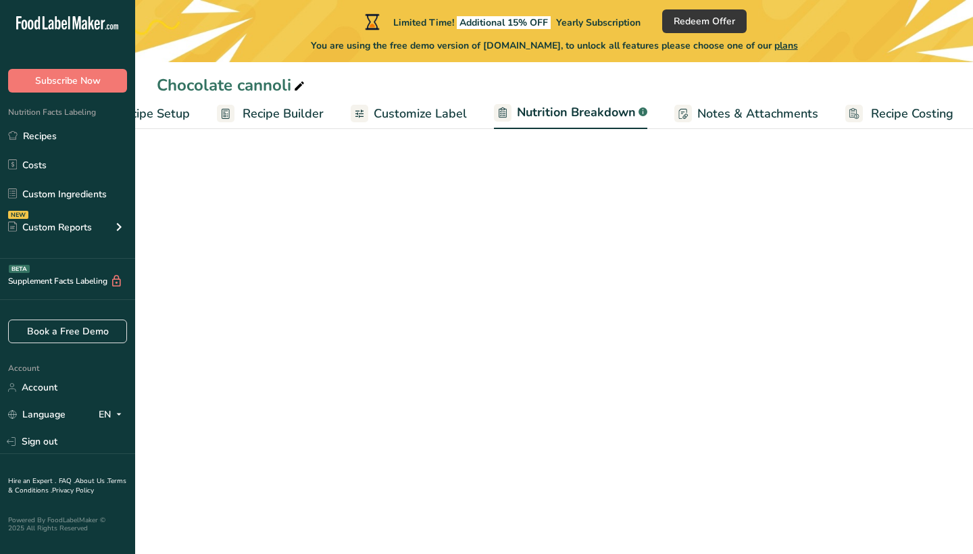
scroll to position [0, 68]
select select "Calories"
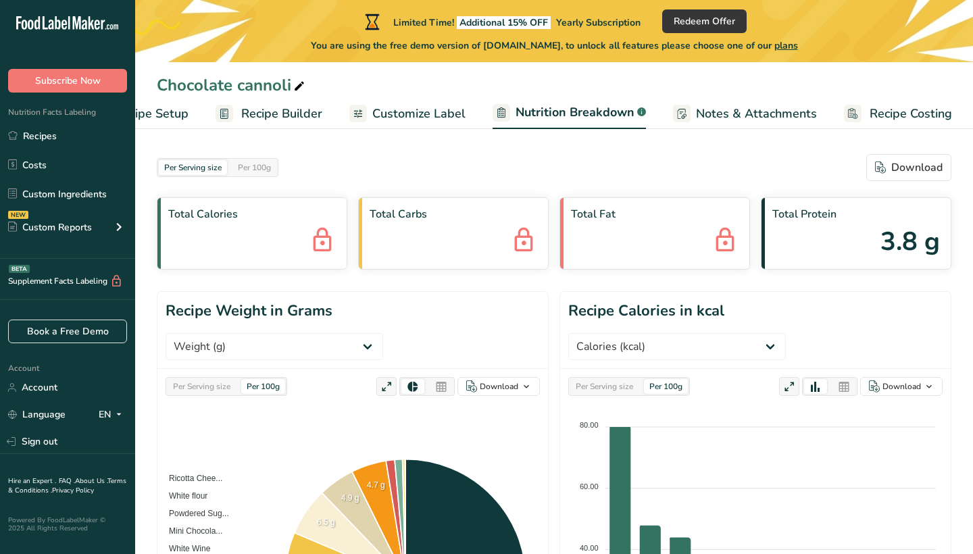
click at [406, 107] on span "Customize Label" at bounding box center [418, 114] width 93 height 18
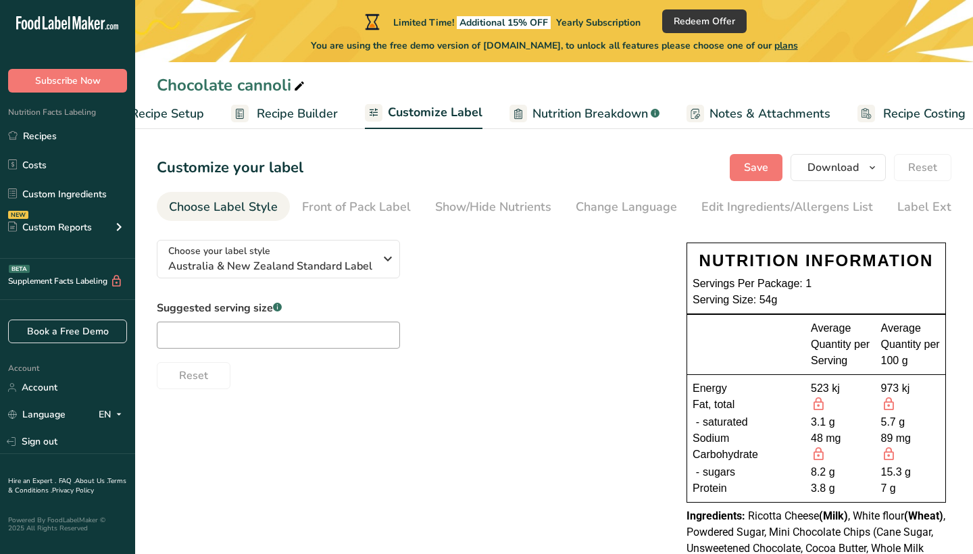
click at [196, 117] on span "Recipe Setup" at bounding box center [167, 114] width 74 height 18
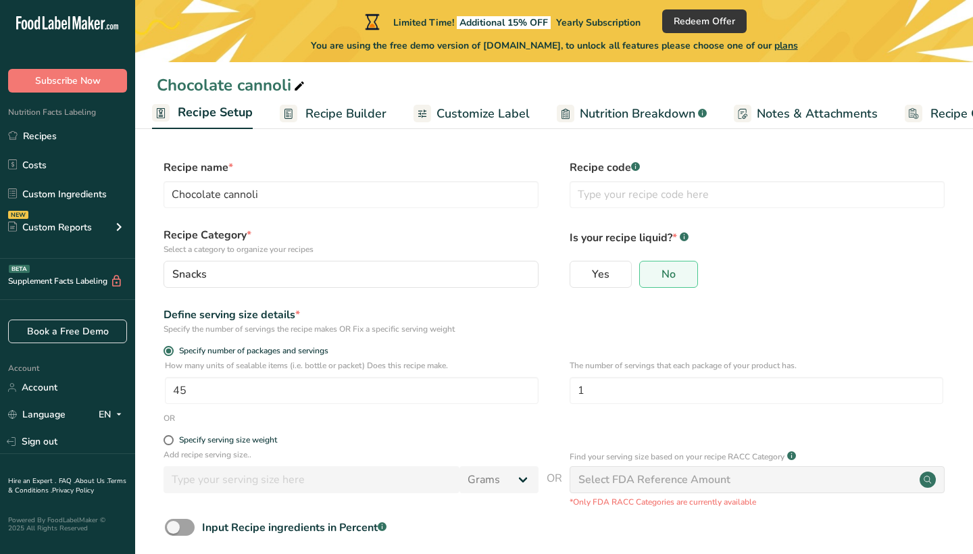
click at [340, 112] on span "Recipe Builder" at bounding box center [345, 114] width 81 height 18
